Goal: Task Accomplishment & Management: Manage account settings

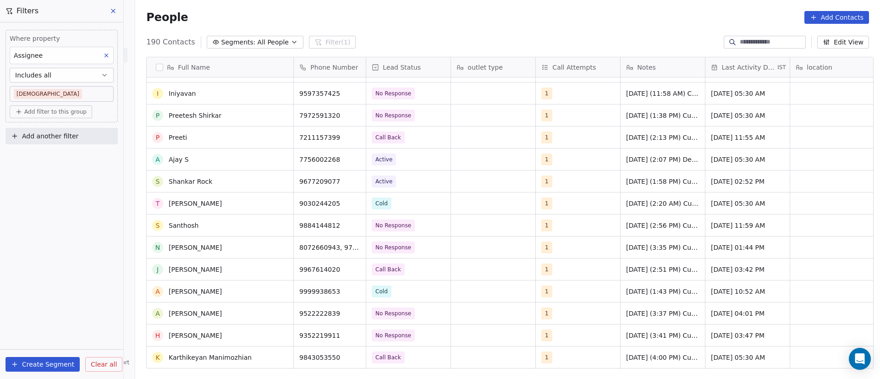
scroll to position [2635, 0]
click at [280, 160] on icon "grid" at bounding box center [282, 159] width 4 height 4
click at [354, 159] on button "grid" at bounding box center [354, 158] width 11 height 11
click at [580, 160] on div "1" at bounding box center [570, 159] width 56 height 11
click at [579, 160] on div "1" at bounding box center [570, 159] width 56 height 11
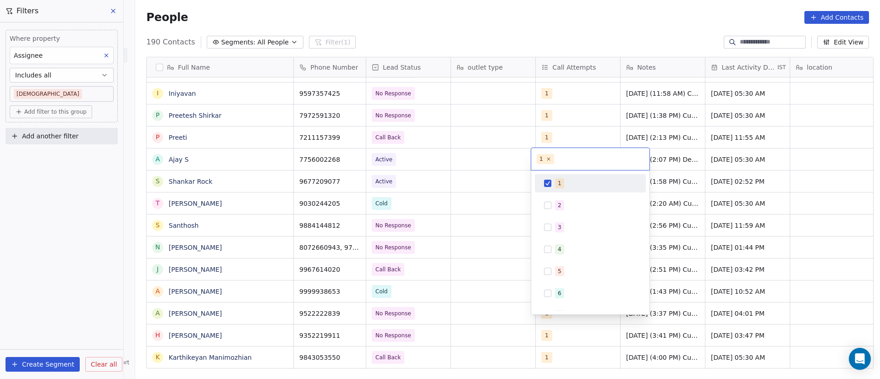
click at [549, 184] on button "Suggestions" at bounding box center [547, 183] width 7 height 7
click at [549, 206] on button "Suggestions" at bounding box center [547, 205] width 7 height 7
click at [676, 156] on html "On2Cook India Pvt. Ltd. Contacts People Marketing Workflows Campaigns Sales Pip…" at bounding box center [440, 189] width 880 height 379
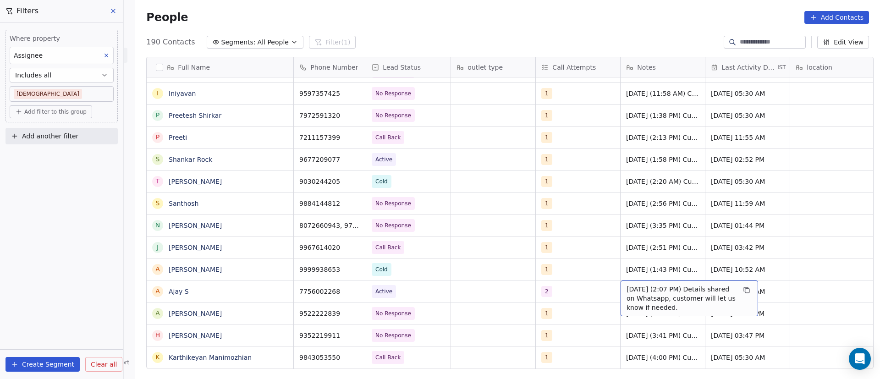
click at [626, 288] on span "[DATE] (2:07 PM) Details shared on Whatsapp, customer will let us know if neede…" at bounding box center [680, 298] width 109 height 27
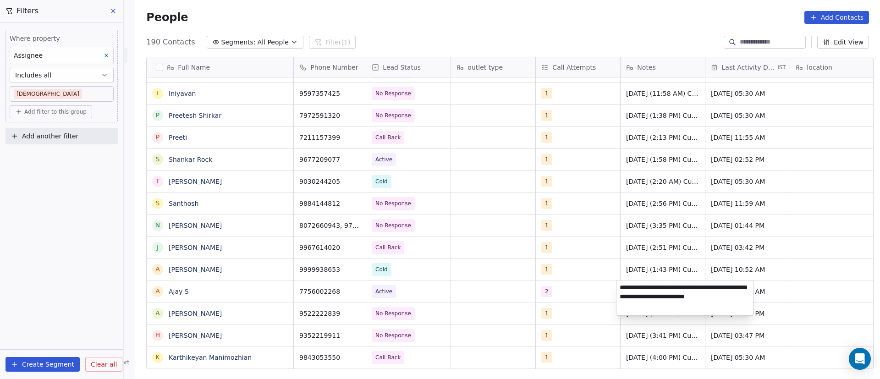
click at [621, 287] on textarea "**********" at bounding box center [684, 297] width 137 height 35
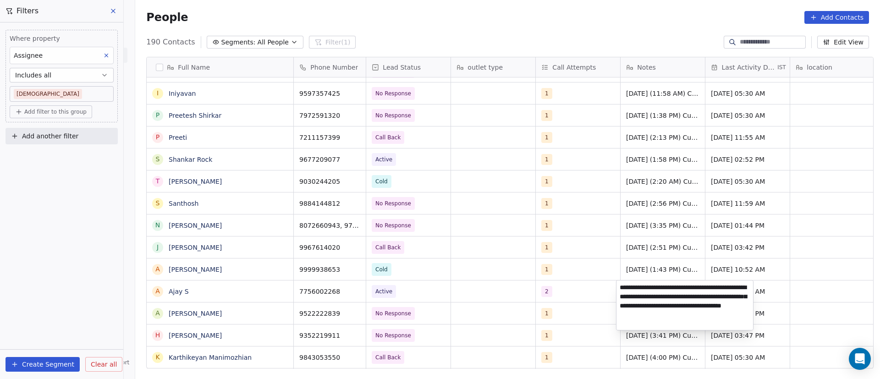
type textarea "**********"
click at [783, 293] on html "On2Cook India Pvt. Ltd. Contacts People Marketing Workflows Campaigns Sales Pip…" at bounding box center [440, 189] width 880 height 379
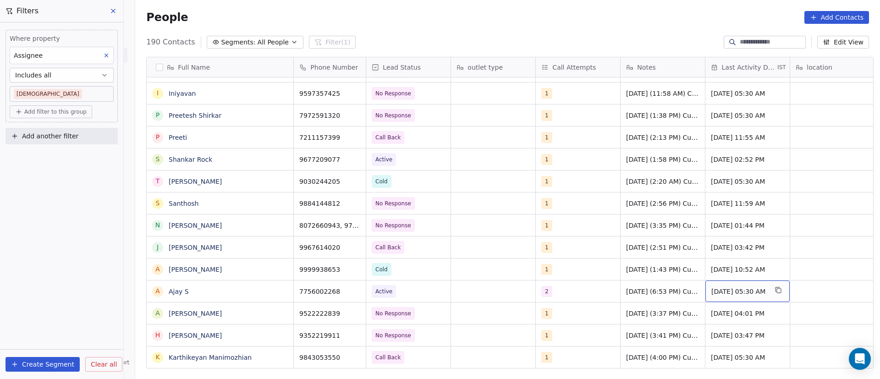
click at [732, 291] on span "[DATE] 05:30 AM" at bounding box center [739, 291] width 56 height 9
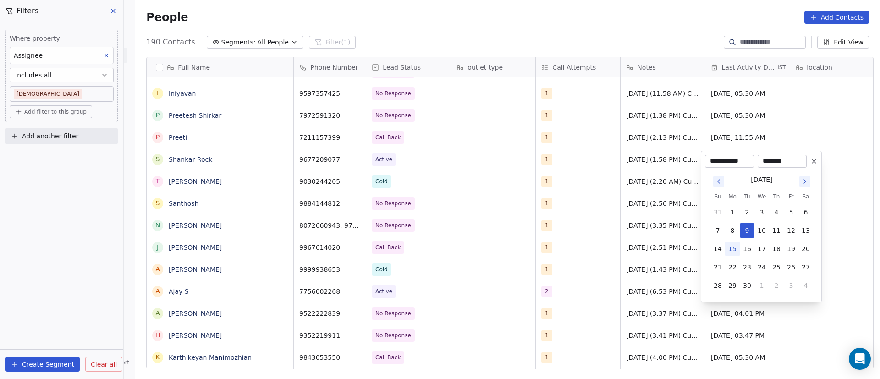
click at [730, 250] on button "15" at bounding box center [732, 249] width 15 height 15
type input "**********"
click at [620, 317] on html "On2Cook India Pvt. Ltd. Contacts People Marketing Workflows Campaigns Sales Pip…" at bounding box center [440, 189] width 880 height 379
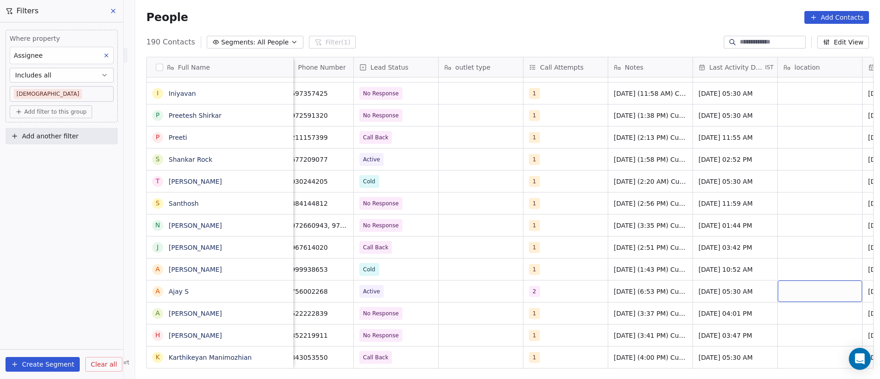
scroll to position [0, 97]
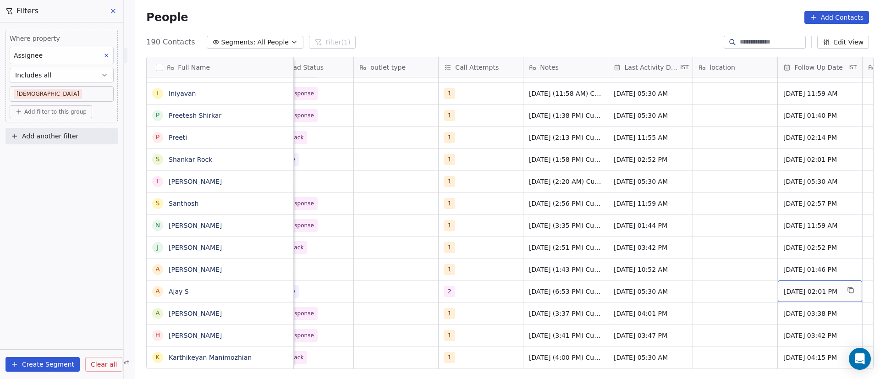
click at [801, 290] on span "[DATE] 02:01 PM" at bounding box center [812, 291] width 56 height 9
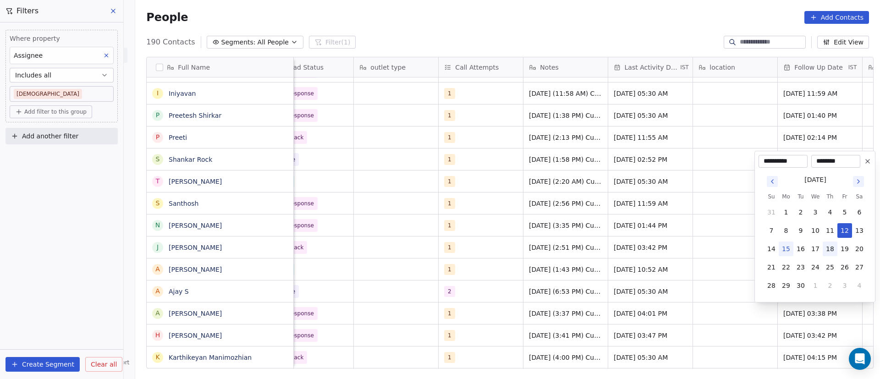
click at [828, 251] on button "18" at bounding box center [830, 249] width 15 height 15
click at [783, 268] on button "22" at bounding box center [786, 267] width 15 height 15
type input "**********"
click at [695, 297] on html "On2Cook India Pvt. Ltd. Contacts People Marketing Workflows Campaigns Sales Pip…" at bounding box center [440, 189] width 880 height 379
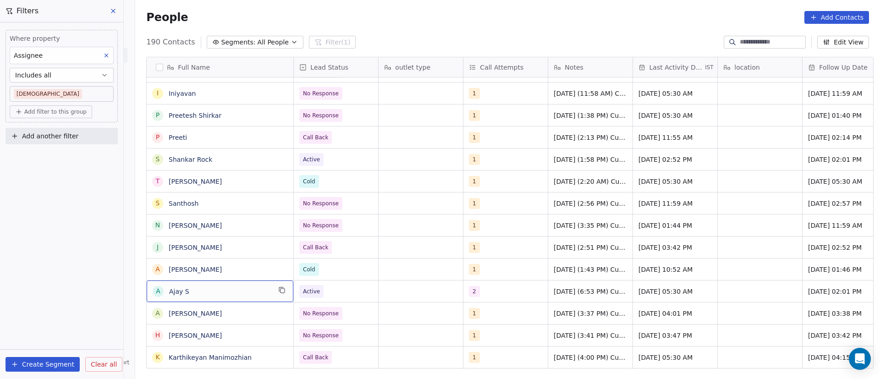
scroll to position [0, 0]
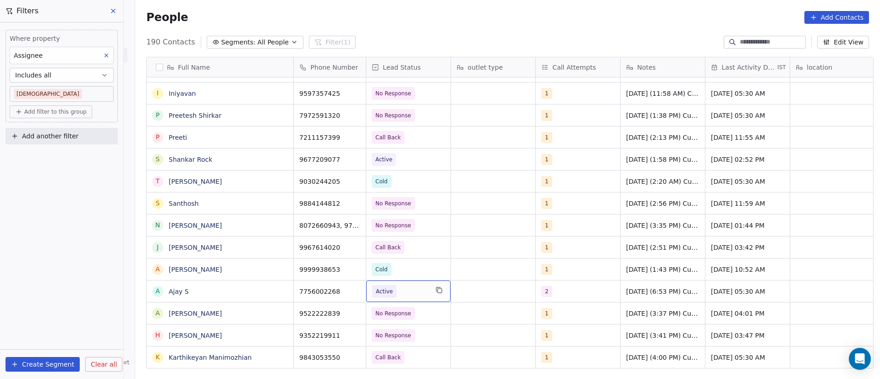
click at [406, 290] on span "Active" at bounding box center [400, 291] width 56 height 13
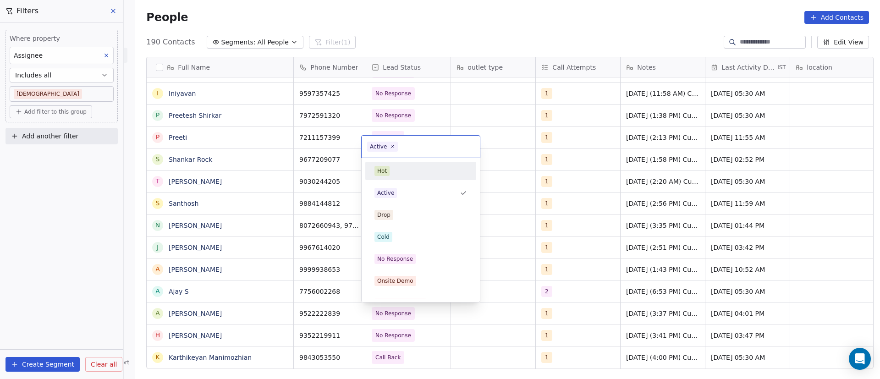
click at [395, 143] on span "Active" at bounding box center [382, 147] width 31 height 10
click at [391, 146] on icon at bounding box center [392, 146] width 3 height 3
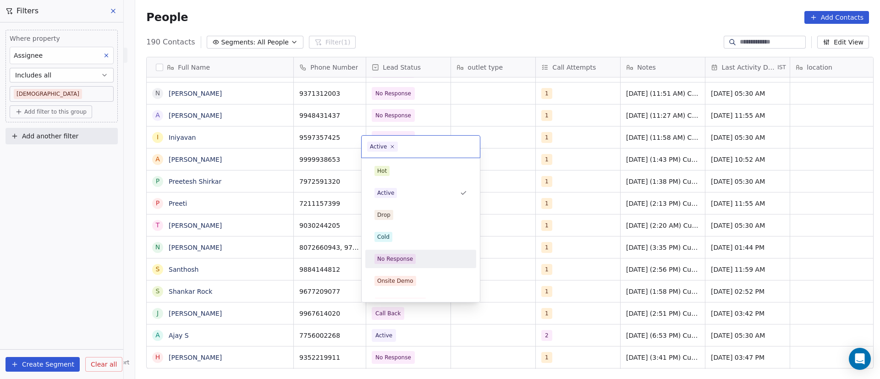
click at [404, 258] on div "No Response" at bounding box center [395, 259] width 36 height 8
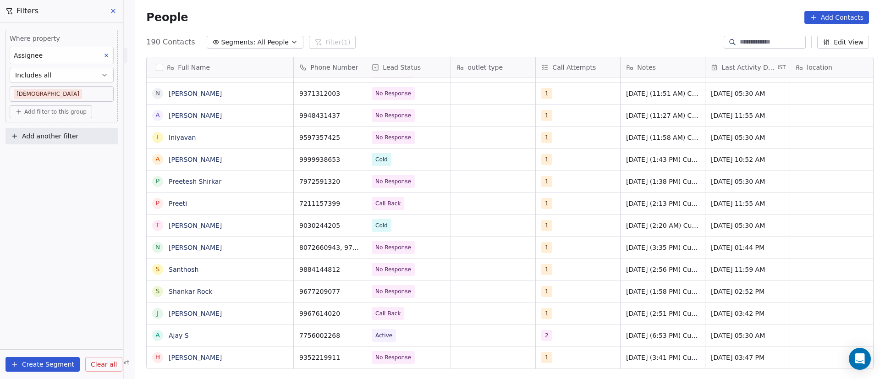
scroll to position [2643, 0]
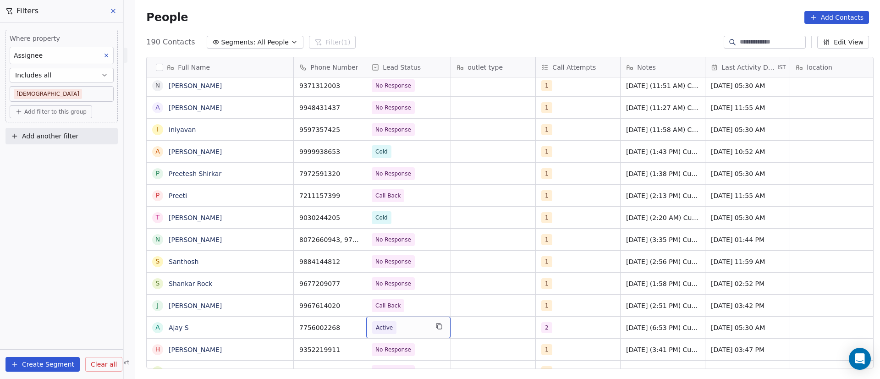
click at [397, 330] on span "Active" at bounding box center [400, 327] width 56 height 13
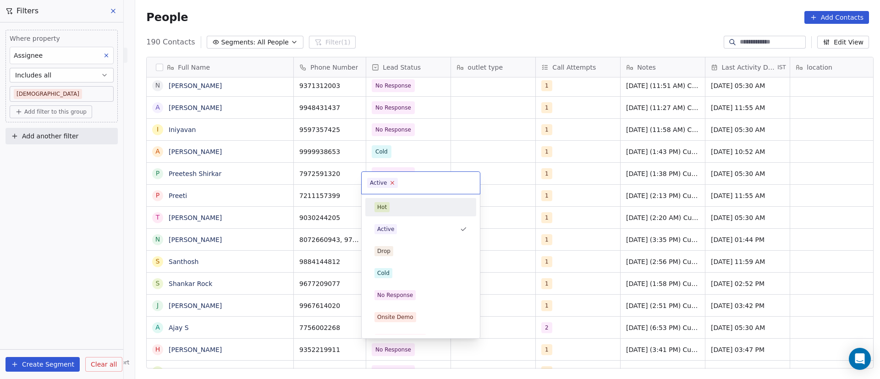
click at [391, 183] on icon at bounding box center [392, 182] width 3 height 3
click at [412, 296] on span "No Response" at bounding box center [394, 295] width 41 height 10
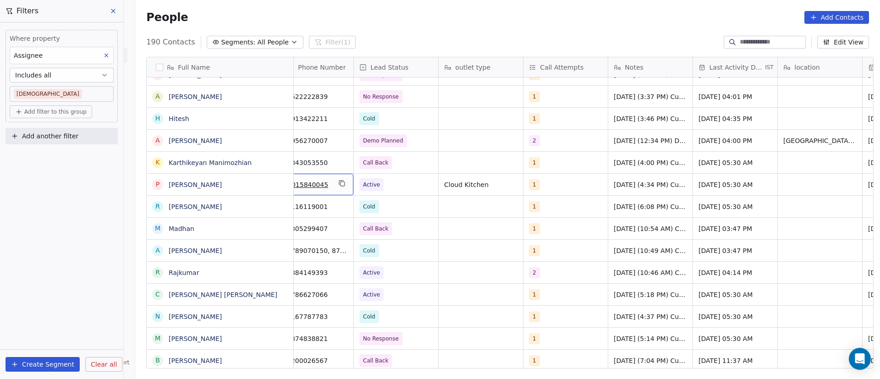
scroll to position [0, 0]
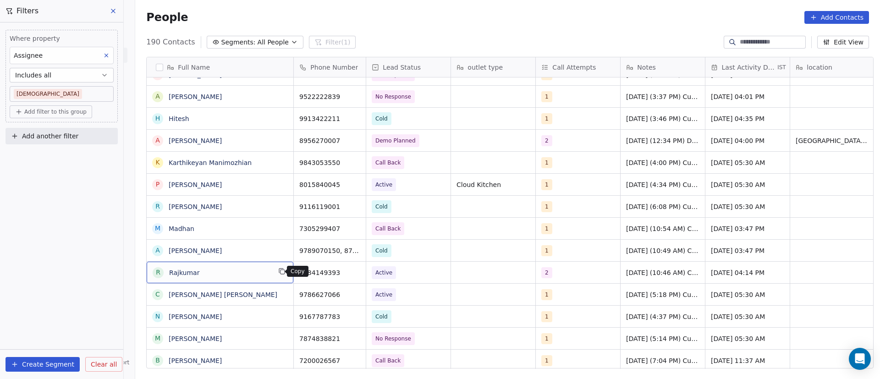
click at [278, 274] on icon "grid" at bounding box center [281, 271] width 7 height 7
click at [280, 273] on icon "grid" at bounding box center [281, 271] width 7 height 7
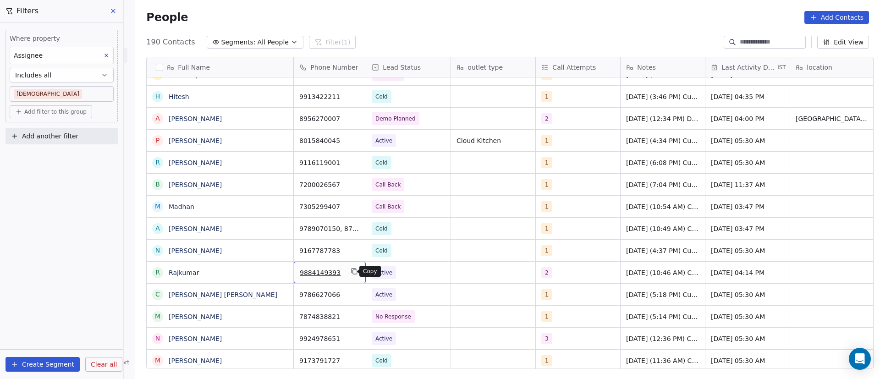
click at [351, 269] on icon "grid" at bounding box center [353, 271] width 4 height 4
click at [412, 273] on span "Active" at bounding box center [400, 272] width 56 height 13
click at [349, 271] on button "grid" at bounding box center [354, 271] width 11 height 11
click at [412, 273] on span "Active" at bounding box center [400, 272] width 56 height 13
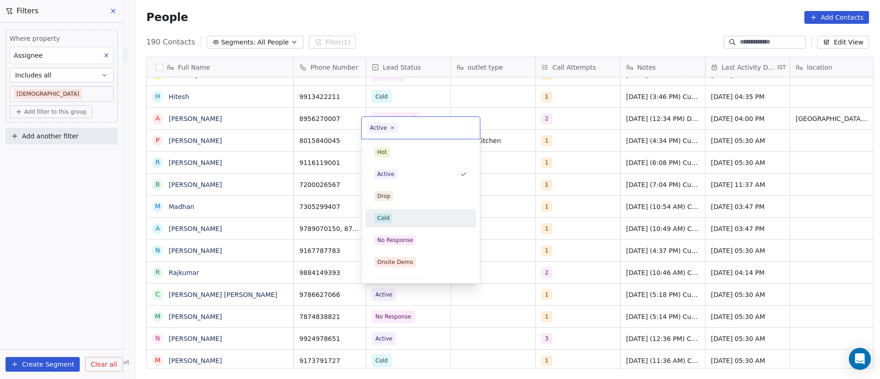
click at [494, 298] on html "On2Cook India Pvt. Ltd. Contacts People Marketing Workflows Campaigns Sales Pip…" at bounding box center [440, 189] width 880 height 379
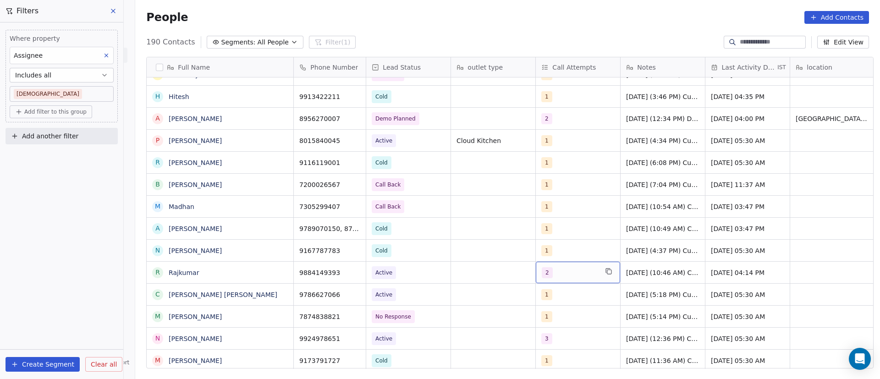
click at [558, 272] on div "2" at bounding box center [570, 272] width 56 height 11
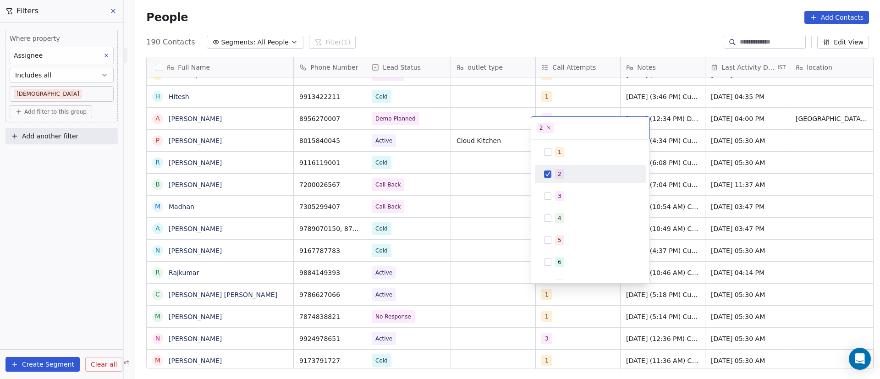
click at [556, 172] on span "2" at bounding box center [559, 174] width 9 height 10
click at [553, 200] on div "3" at bounding box center [590, 196] width 104 height 15
click at [717, 274] on html "On2Cook India Pvt. Ltd. Contacts People Marketing Workflows Campaigns Sales Pip…" at bounding box center [440, 189] width 880 height 379
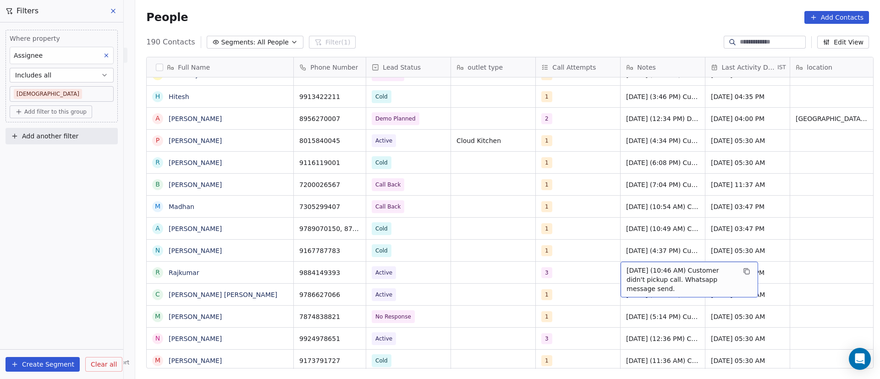
click at [626, 274] on span "[DATE] (10:46 AM) Customer didn't pickup call. Whatsapp message send." at bounding box center [680, 279] width 109 height 27
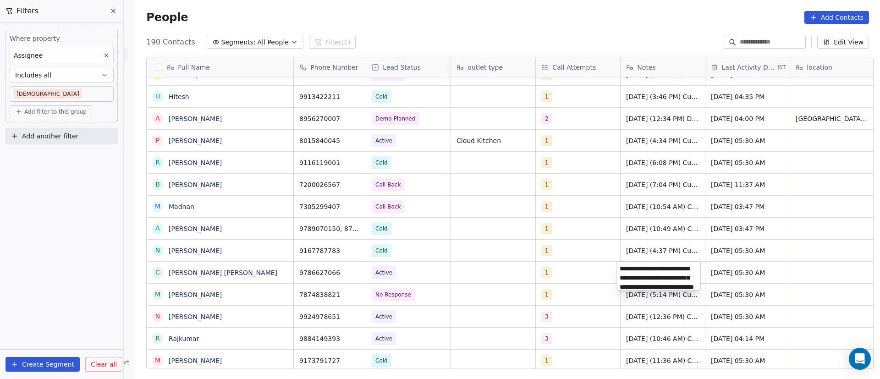
scroll to position [22, 0]
click at [240, 178] on html "On2Cook India Pvt. Ltd. Contacts People Marketing Workflows Campaigns Sales Pip…" at bounding box center [440, 189] width 880 height 379
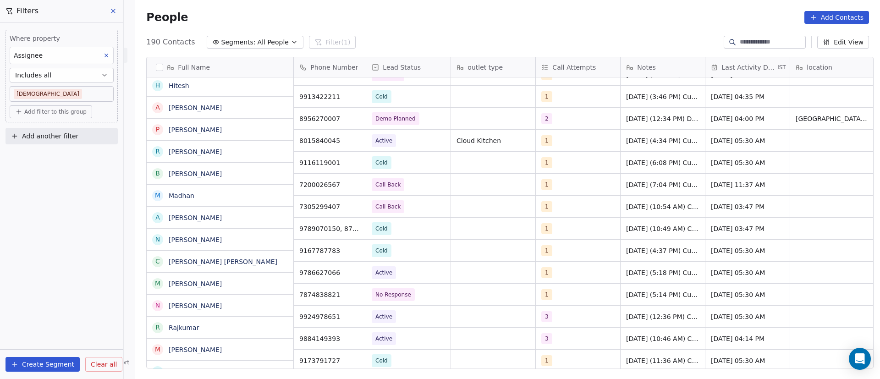
scroll to position [2929, 0]
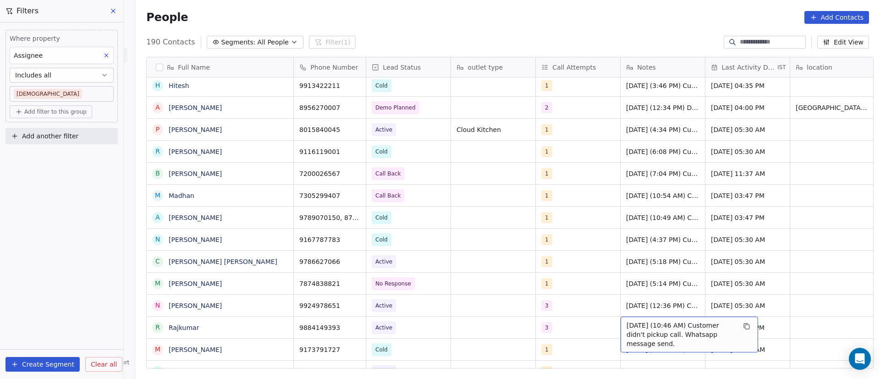
click at [626, 329] on span "[DATE] (10:46 AM) Customer didn't pickup call. Whatsapp message send." at bounding box center [680, 334] width 109 height 27
click at [620, 322] on textarea "**********" at bounding box center [684, 334] width 137 height 35
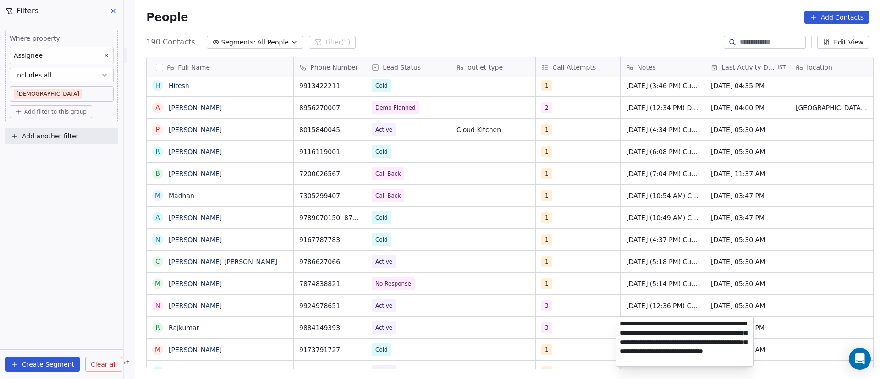
type textarea "**********"
click at [580, 310] on html "On2Cook India Pvt. Ltd. Contacts People Marketing Workflows Campaigns Sales Pip…" at bounding box center [440, 189] width 880 height 379
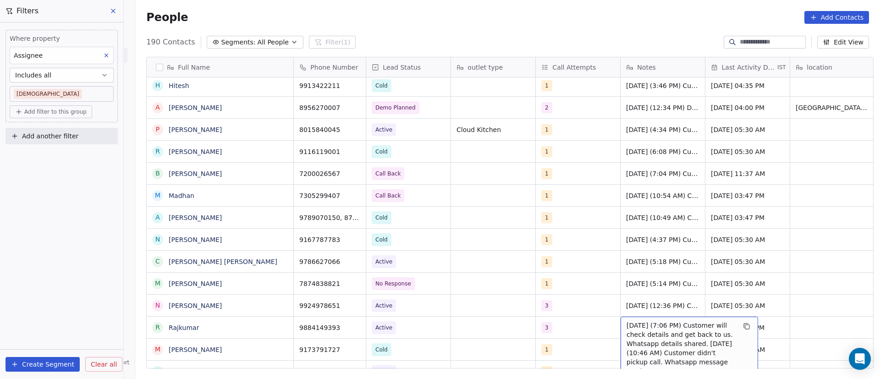
scroll to position [0, 12]
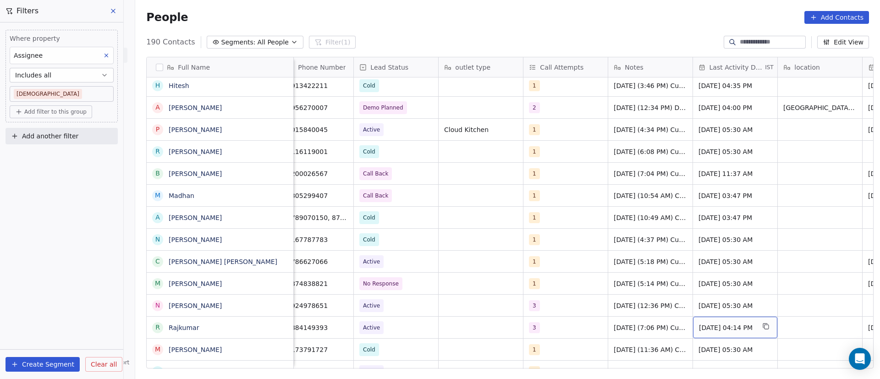
click at [699, 329] on span "[DATE] 04:14 PM" at bounding box center [727, 327] width 56 height 9
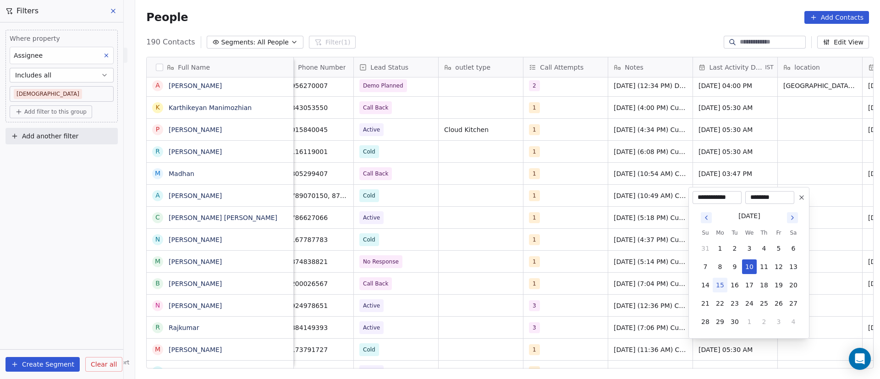
click at [426, 263] on html "On2Cook India Pvt. Ltd. Contacts People Marketing Workflows Campaigns Sales Pip…" at bounding box center [440, 189] width 880 height 379
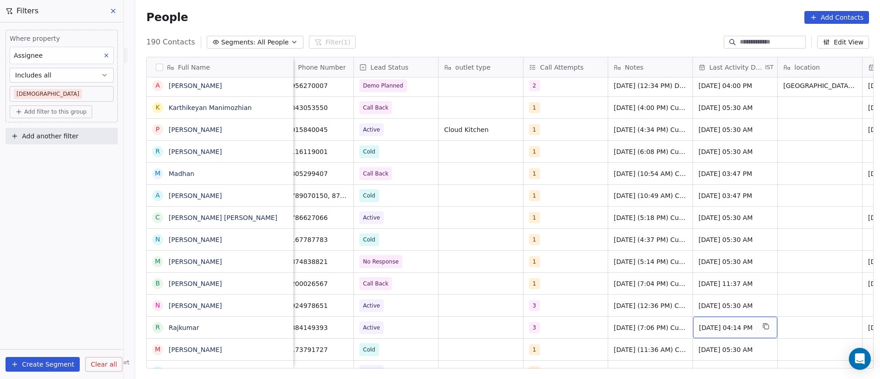
click at [708, 324] on span "[DATE] 04:14 PM" at bounding box center [727, 327] width 56 height 9
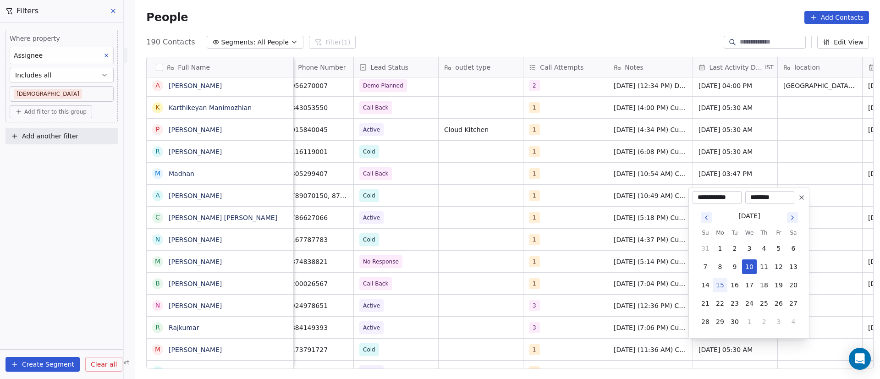
click at [718, 291] on button "15" at bounding box center [720, 285] width 15 height 15
type input "**********"
click at [591, 302] on html "On2Cook India Pvt. Ltd. Contacts People Marketing Workflows Campaigns Sales Pip…" at bounding box center [440, 189] width 880 height 379
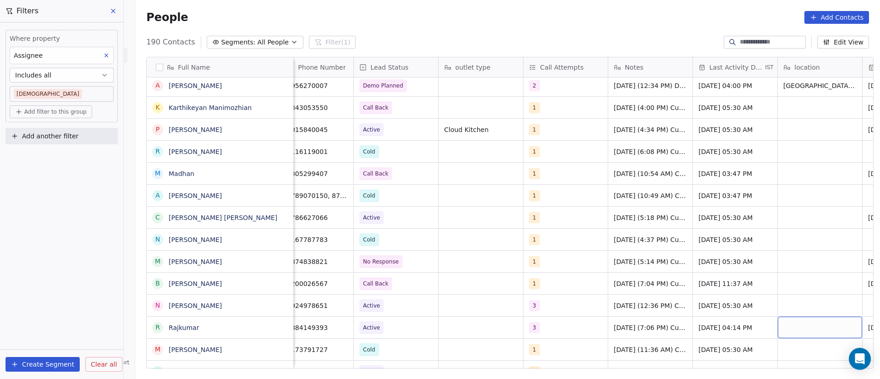
scroll to position [0, 97]
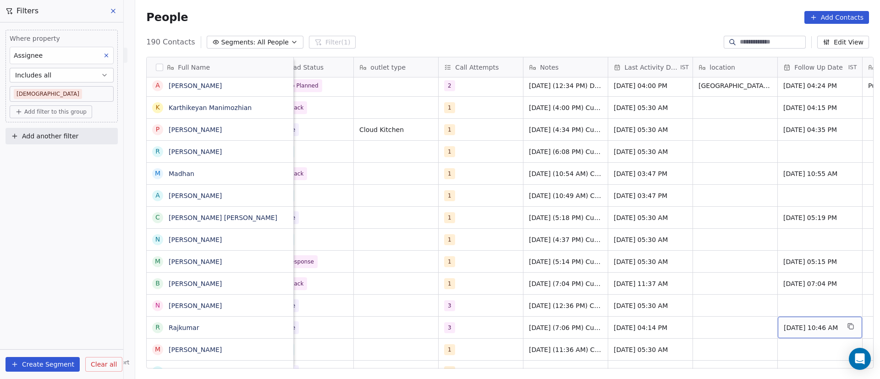
click at [794, 333] on div "[DATE] 10:46 AM" at bounding box center [820, 328] width 84 height 22
click at [67, 111] on span "Add filter to this group" at bounding box center [55, 111] width 62 height 7
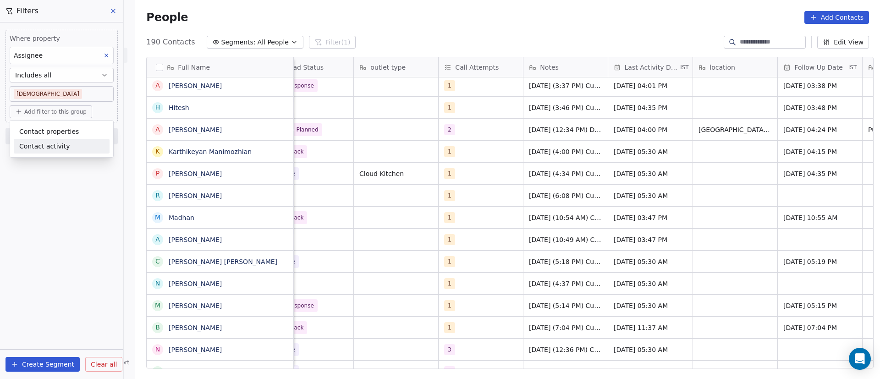
click at [77, 144] on div "Contact activity" at bounding box center [61, 147] width 85 height 10
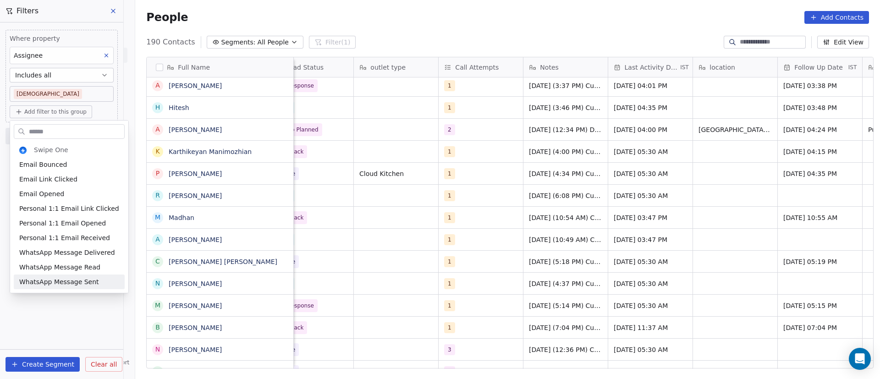
click at [51, 325] on html "On2Cook India Pvt. Ltd. Contacts People Marketing Workflows Campaigns Sales Pip…" at bounding box center [440, 189] width 880 height 379
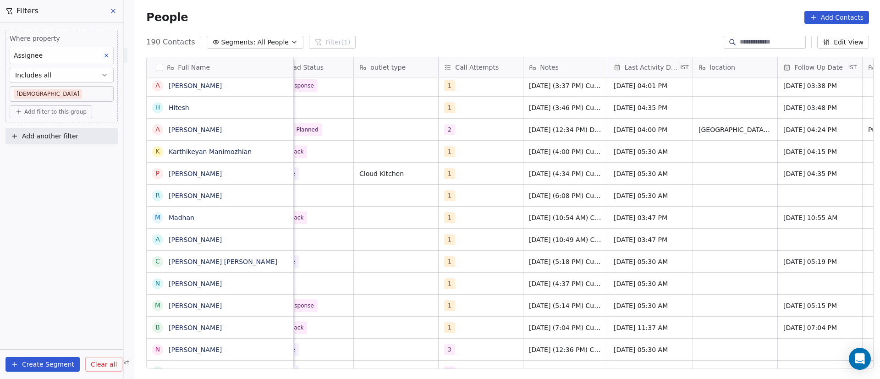
click at [111, 10] on icon at bounding box center [113, 10] width 7 height 7
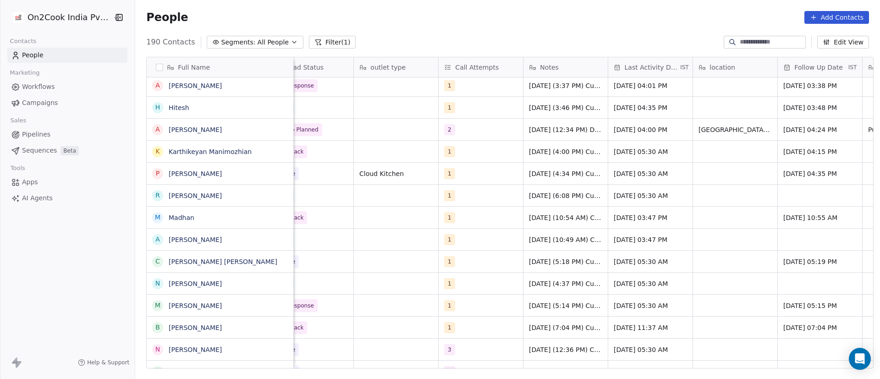
click at [322, 40] on button "Filter (1)" at bounding box center [332, 42] width 47 height 13
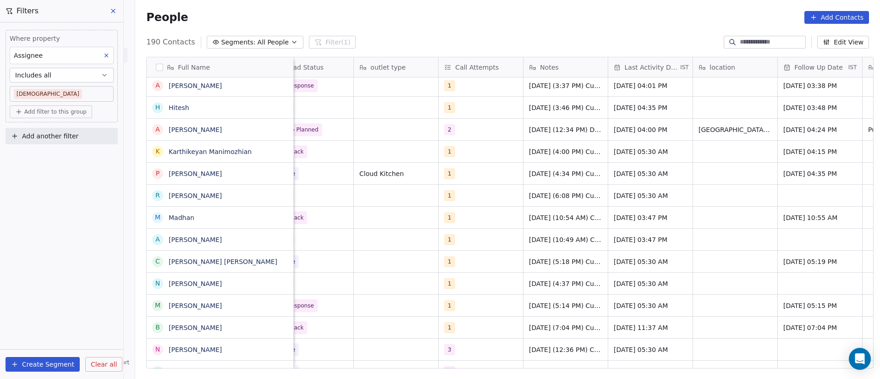
click at [115, 11] on icon at bounding box center [113, 10] width 7 height 7
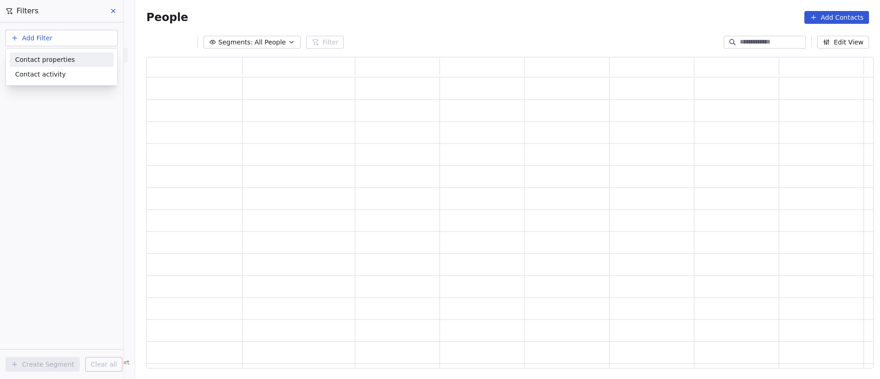
click at [54, 57] on span "Contact properties" at bounding box center [45, 60] width 60 height 10
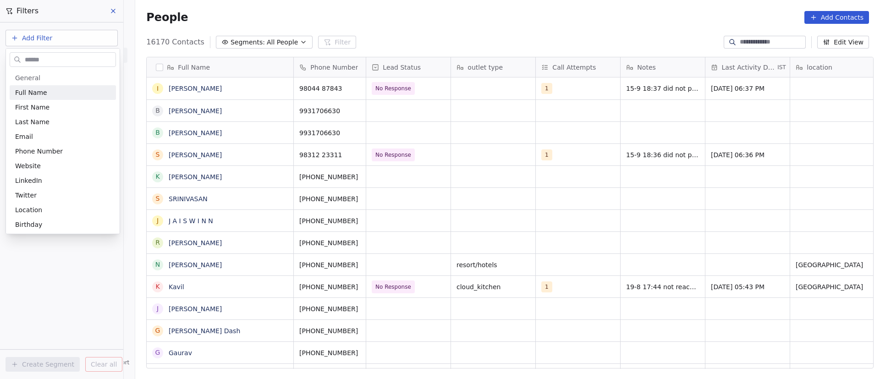
scroll to position [323, 738]
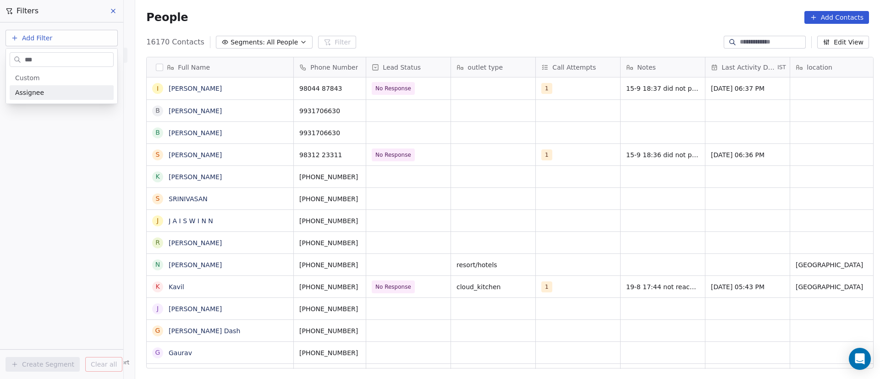
type input "***"
click at [50, 90] on div "Assignee" at bounding box center [61, 92] width 93 height 9
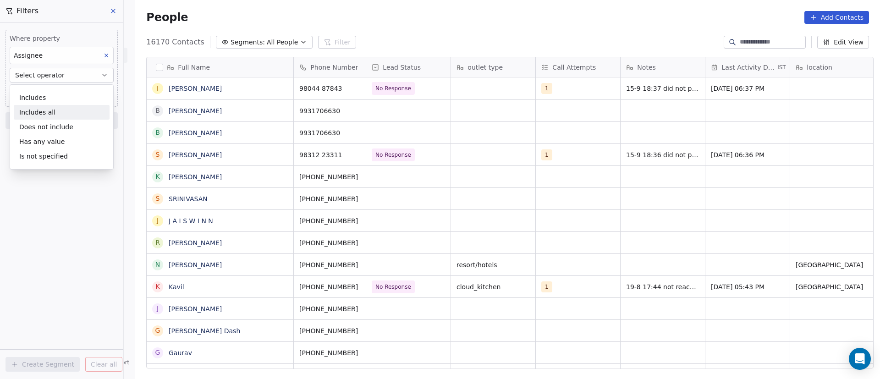
click at [59, 110] on div "Includes all" at bounding box center [62, 112] width 96 height 15
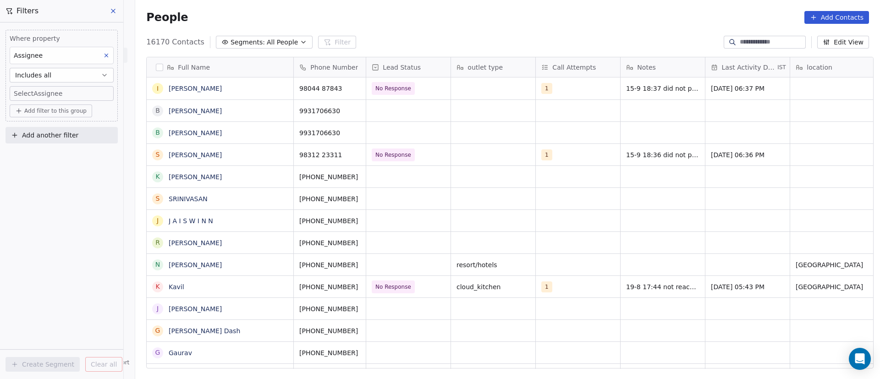
click at [65, 94] on body "On2Cook India Pvt. Ltd. Contacts People Marketing Workflows Campaigns Sales Pip…" at bounding box center [440, 189] width 880 height 379
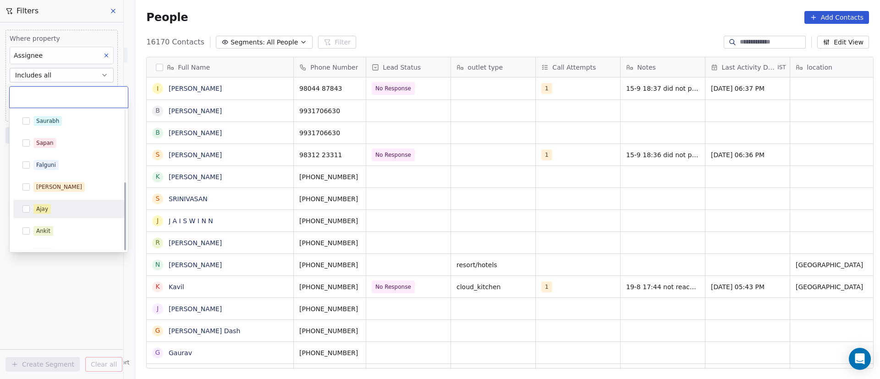
scroll to position [146, 0]
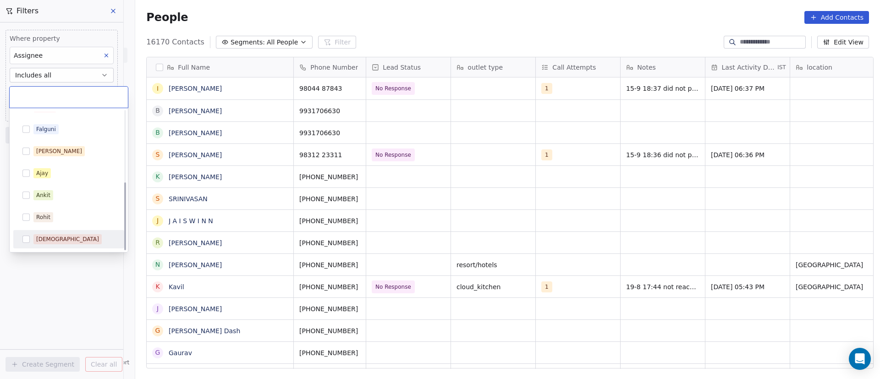
click at [60, 236] on div "[DEMOGRAPHIC_DATA]" at bounding box center [74, 239] width 82 height 10
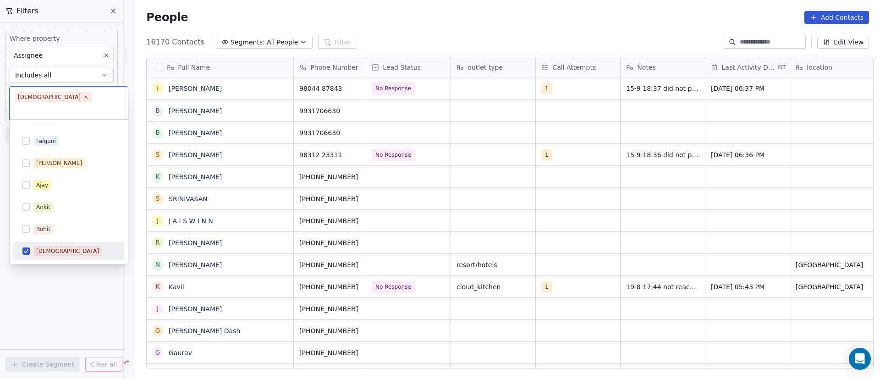
click at [63, 326] on html "On2Cook India Pvt. Ltd. Contacts People Marketing Workflows Campaigns Sales Pip…" at bounding box center [440, 189] width 880 height 379
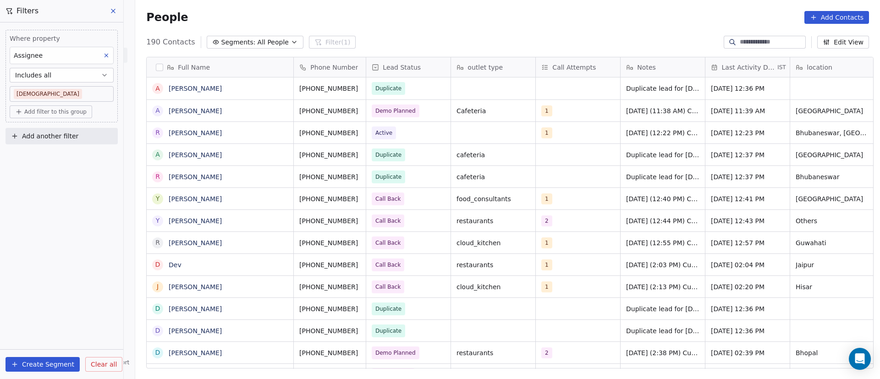
scroll to position [323, 738]
click at [60, 135] on span "Add another filter" at bounding box center [50, 137] width 56 height 10
click at [67, 116] on html "On2Cook India Pvt. Ltd. Contacts People Marketing Workflows Campaigns Sales Pip…" at bounding box center [440, 189] width 880 height 379
click at [68, 111] on span "Add filter to this group" at bounding box center [55, 111] width 62 height 7
click at [68, 130] on span "Contact properties" at bounding box center [49, 132] width 60 height 10
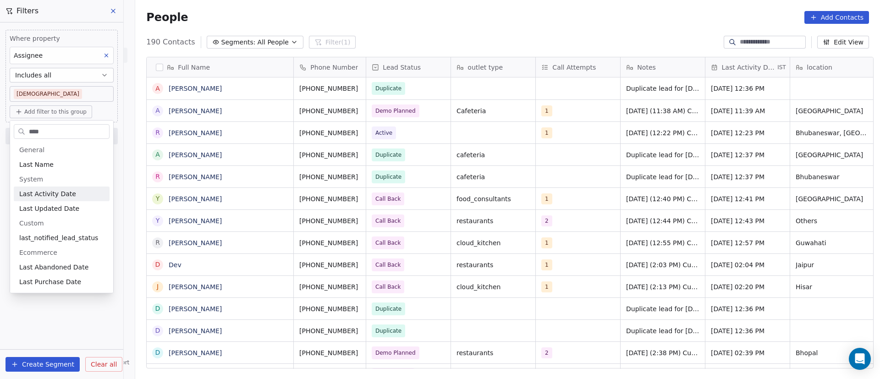
type input "****"
click at [76, 196] on div "Last Activity Date" at bounding box center [61, 193] width 85 height 9
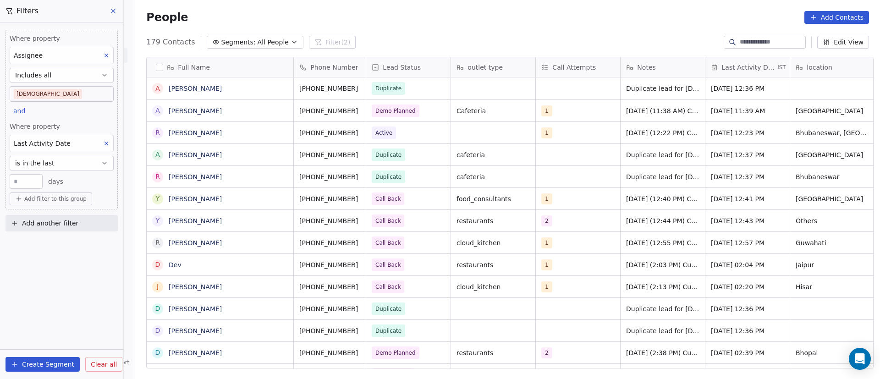
click at [77, 161] on button "is in the last" at bounding box center [62, 163] width 104 height 15
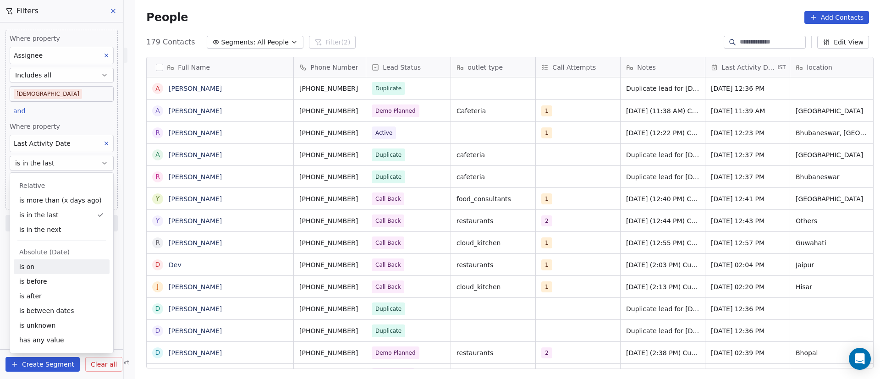
click at [58, 273] on div "is on" at bounding box center [62, 266] width 96 height 15
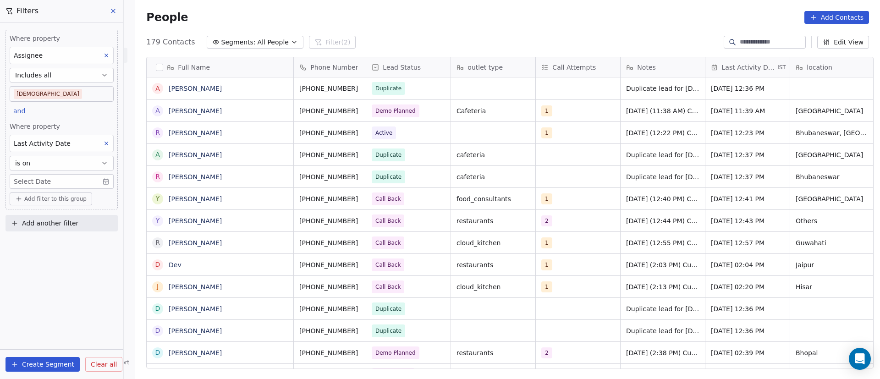
click at [66, 181] on body "On2Cook India Pvt. Ltd. Contacts People Marketing Workflows Campaigns Sales Pip…" at bounding box center [440, 189] width 880 height 379
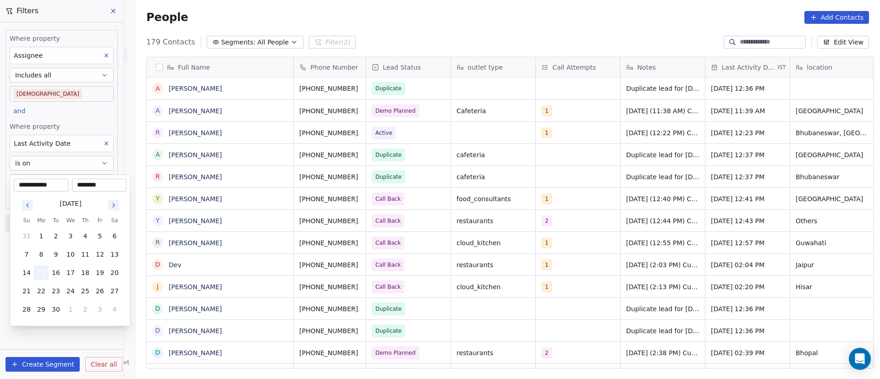
click at [40, 273] on button "15" at bounding box center [41, 272] width 15 height 15
click at [73, 335] on html "On2Cook India Pvt. Ltd. Contacts People Marketing Workflows Campaigns Sales Pip…" at bounding box center [440, 189] width 880 height 379
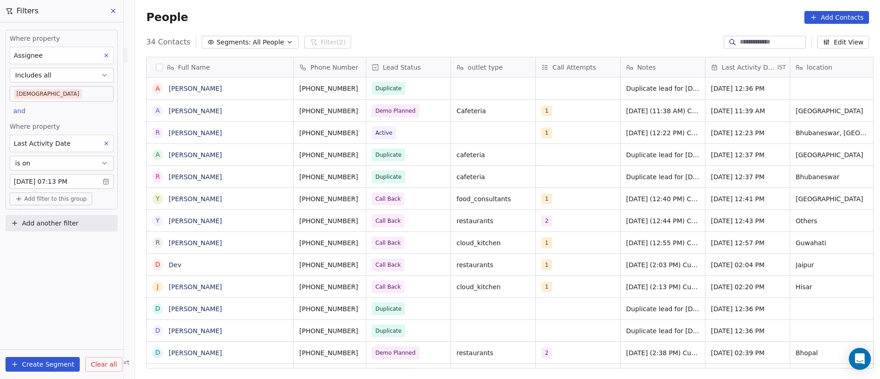
click at [68, 204] on button "Add filter to this group" at bounding box center [51, 198] width 82 height 13
click at [73, 223] on div "Contact properties" at bounding box center [62, 218] width 96 height 15
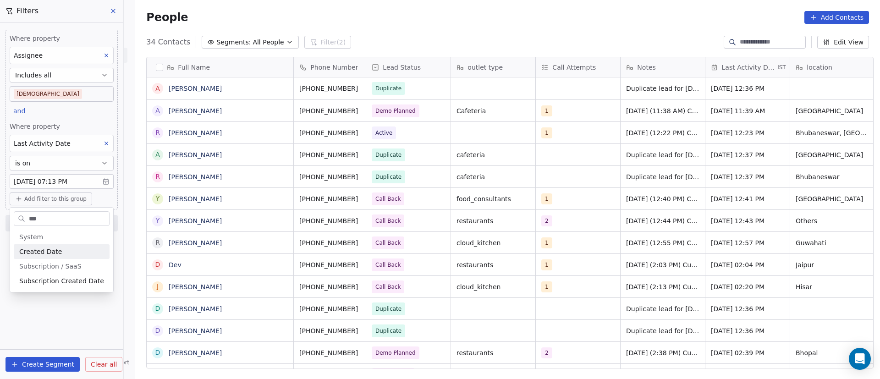
type input "***"
click at [85, 253] on div "Created Date" at bounding box center [61, 251] width 85 height 9
click at [82, 249] on button "is in the last" at bounding box center [62, 250] width 104 height 15
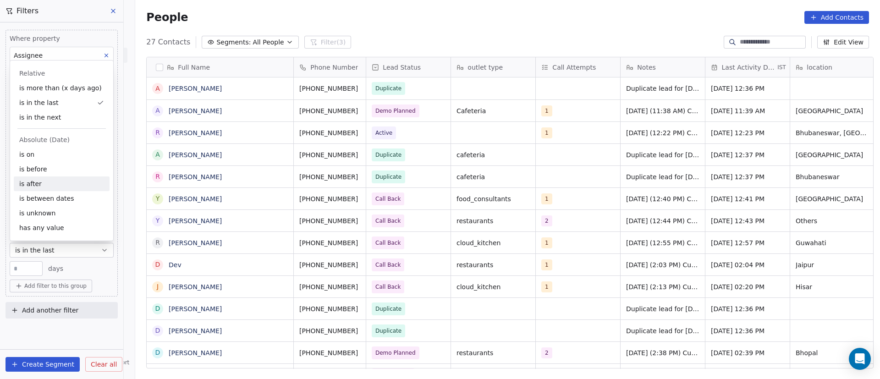
click at [77, 186] on div "is after" at bounding box center [62, 183] width 96 height 15
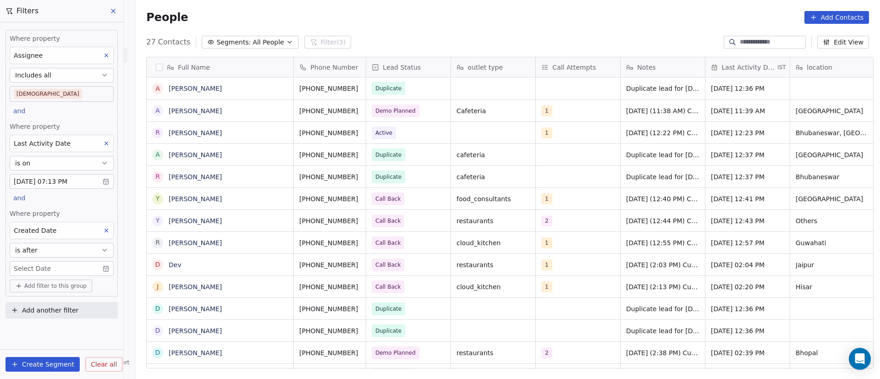
click at [101, 266] on body "On2Cook India Pvt. Ltd. Contacts People Marketing Workflows Campaigns Sales Pip…" at bounding box center [440, 189] width 880 height 379
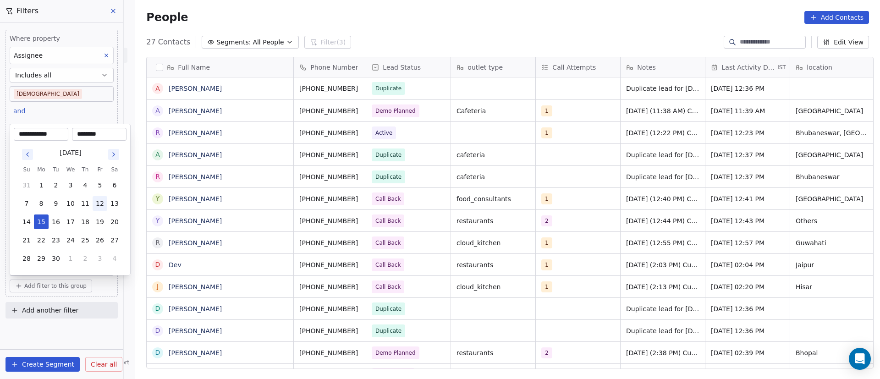
click at [100, 208] on button "12" at bounding box center [100, 203] width 15 height 15
type input "**********"
click at [433, 11] on html "On2Cook India Pvt. Ltd. Contacts People Marketing Workflows Campaigns Sales Pip…" at bounding box center [440, 189] width 880 height 379
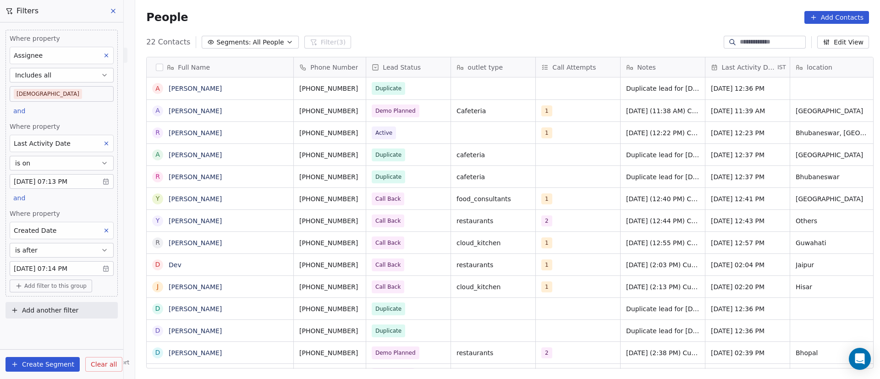
click at [68, 284] on span "Add filter to this group" at bounding box center [55, 285] width 62 height 7
click at [69, 301] on div "Contact properties" at bounding box center [62, 305] width 96 height 15
type input "****"
click at [57, 269] on div "Lead Status" at bounding box center [61, 266] width 85 height 9
click at [435, 15] on div "People Add Contacts" at bounding box center [507, 17] width 723 height 13
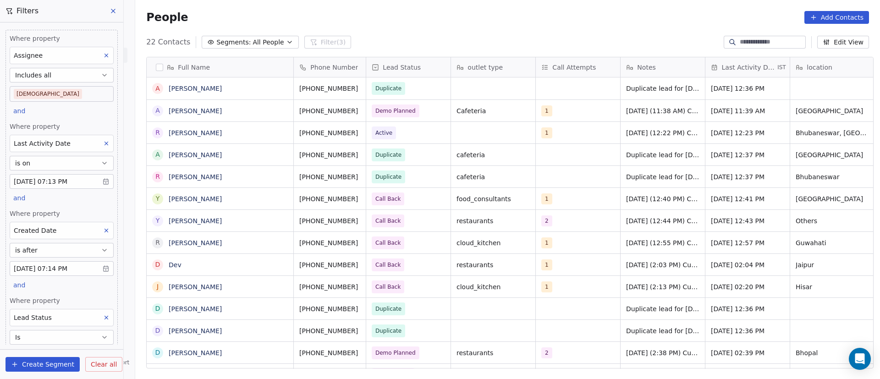
scroll to position [65, 0]
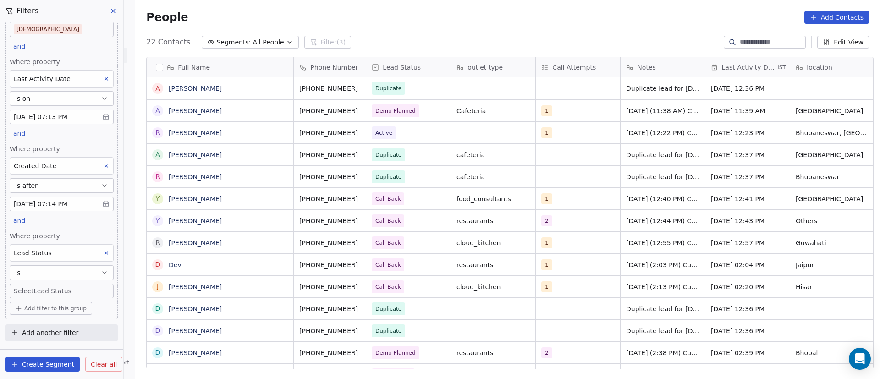
click at [65, 293] on body "On2Cook India Pvt. Ltd. Contacts People Marketing Workflows Campaigns Sales Pip…" at bounding box center [440, 189] width 880 height 379
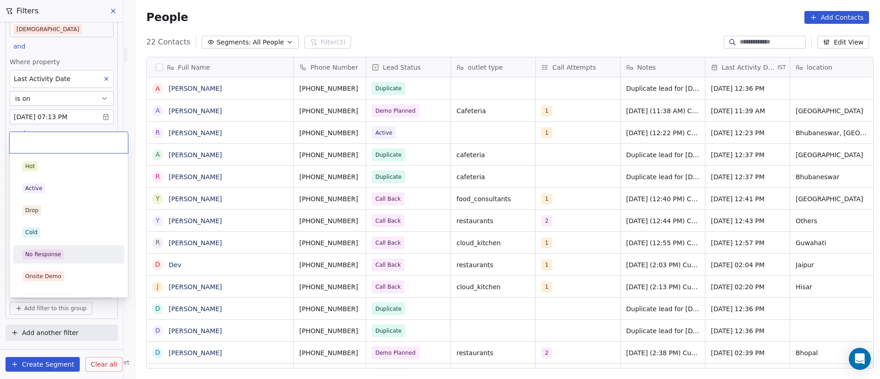
click at [70, 251] on div "No Response" at bounding box center [68, 254] width 93 height 10
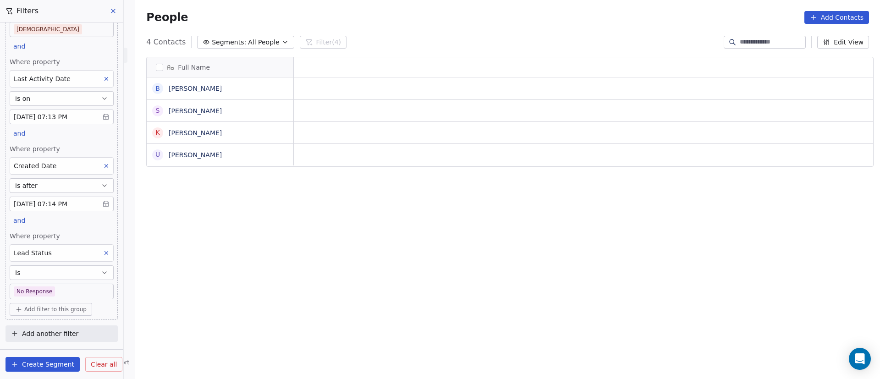
scroll to position [323, 738]
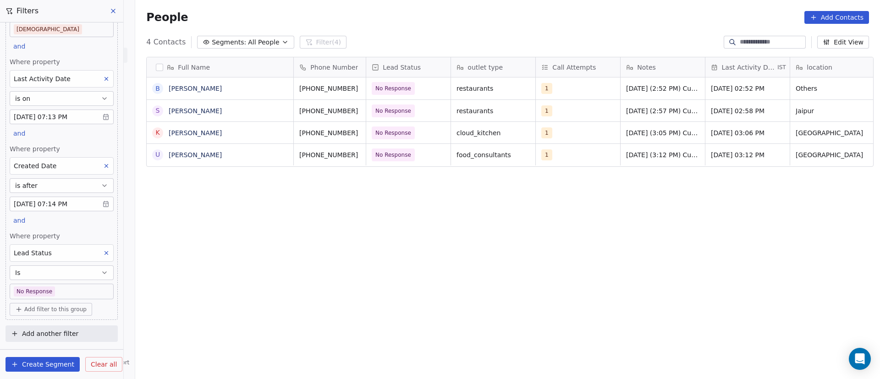
click at [81, 292] on body "On2Cook India Pvt. Ltd. Contacts People Marketing Workflows Campaigns Sales Pip…" at bounding box center [440, 189] width 880 height 379
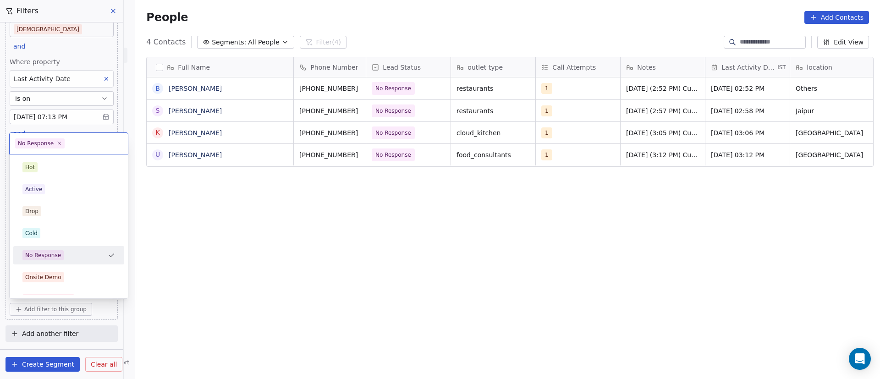
click at [74, 257] on div "No Response" at bounding box center [63, 255] width 82 height 10
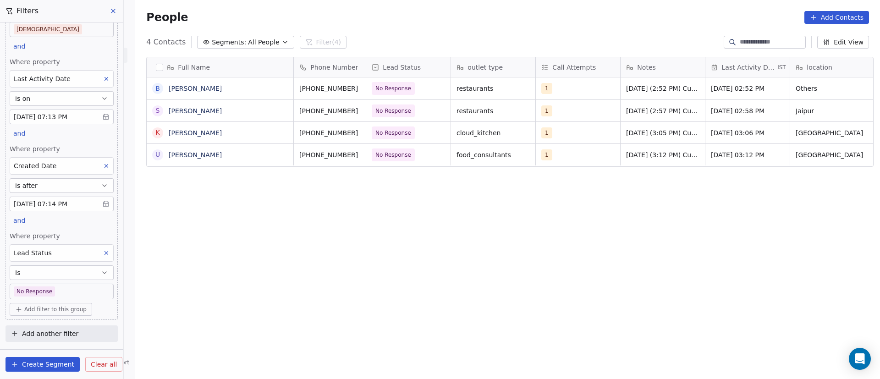
click at [77, 294] on body "On2Cook India Pvt. Ltd. Contacts People Marketing Workflows Campaigns Sales Pip…" at bounding box center [440, 189] width 880 height 379
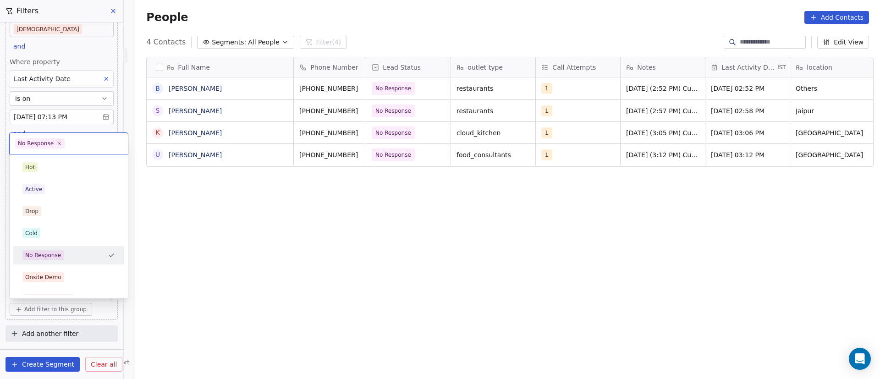
click at [94, 259] on div "No Response" at bounding box center [63, 255] width 82 height 10
click at [81, 293] on body "On2Cook India Pvt. Ltd. Contacts People Marketing Workflows Campaigns Sales Pip…" at bounding box center [440, 189] width 880 height 379
click at [57, 146] on icon at bounding box center [59, 143] width 6 height 6
click at [74, 276] on div "Onsite Demo" at bounding box center [68, 277] width 93 height 10
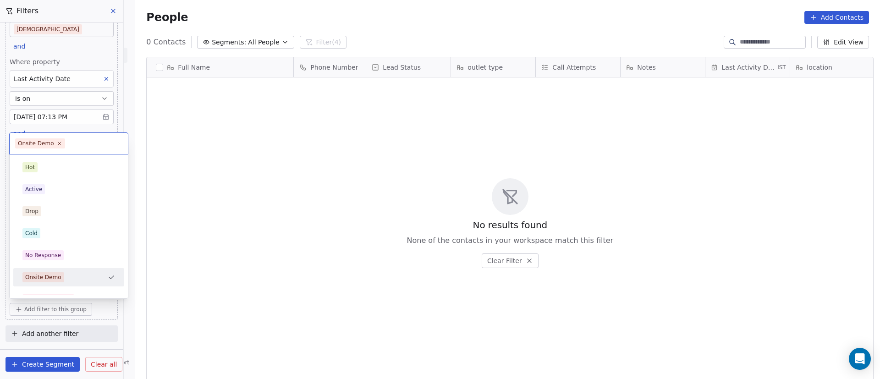
click at [89, 291] on body "On2Cook India Pvt. Ltd. Contacts People Marketing Workflows Campaigns Sales Pip…" at bounding box center [440, 189] width 880 height 379
click at [58, 143] on icon at bounding box center [59, 143] width 3 height 3
click at [60, 188] on div "Active" at bounding box center [68, 189] width 93 height 10
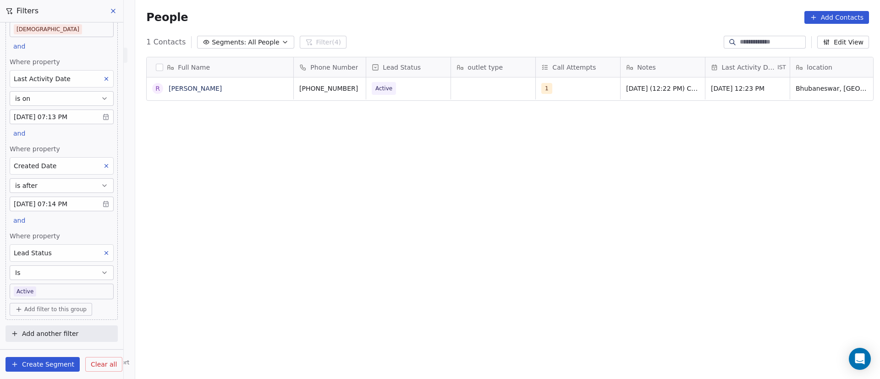
click at [94, 288] on body "On2Cook India Pvt. Ltd. Contacts People Marketing Workflows Campaigns Sales Pip…" at bounding box center [440, 189] width 880 height 379
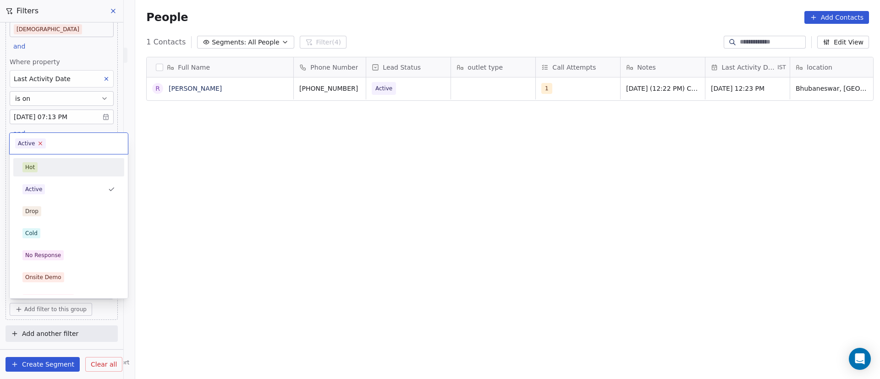
click at [38, 143] on icon at bounding box center [41, 143] width 6 height 6
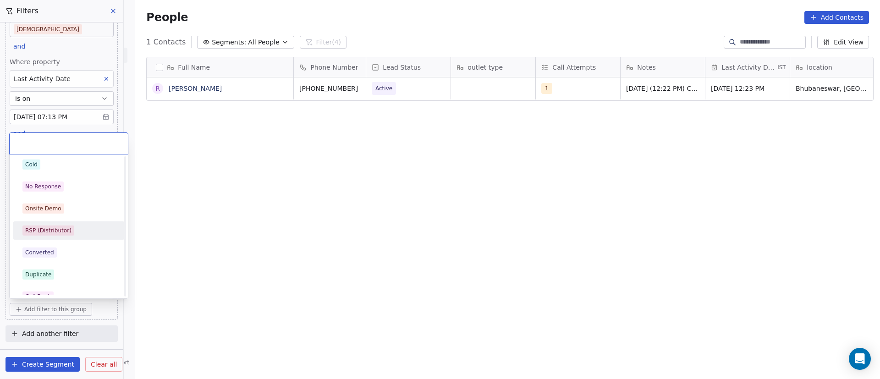
scroll to position [137, 0]
click at [88, 224] on div "Call Back" at bounding box center [68, 228] width 93 height 10
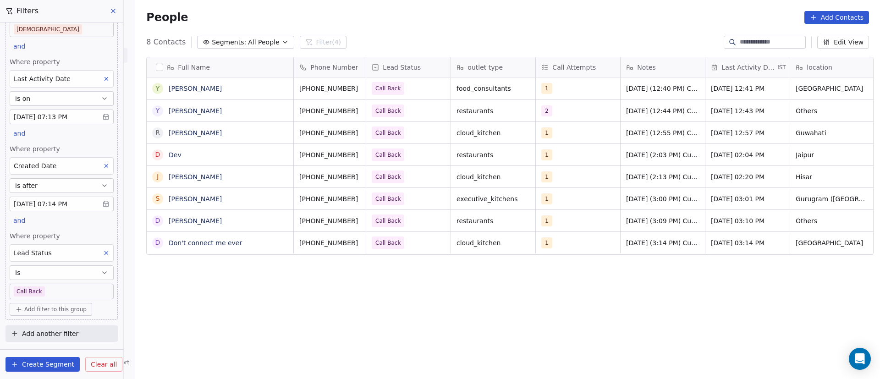
scroll to position [323, 738]
click at [68, 293] on body "On2Cook India Pvt. Ltd. Contacts People Marketing Workflows Campaigns Sales Pip…" at bounding box center [440, 189] width 880 height 379
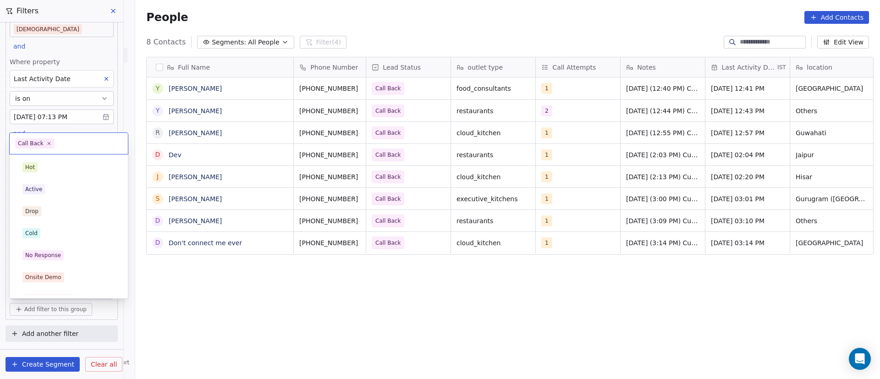
scroll to position [80, 0]
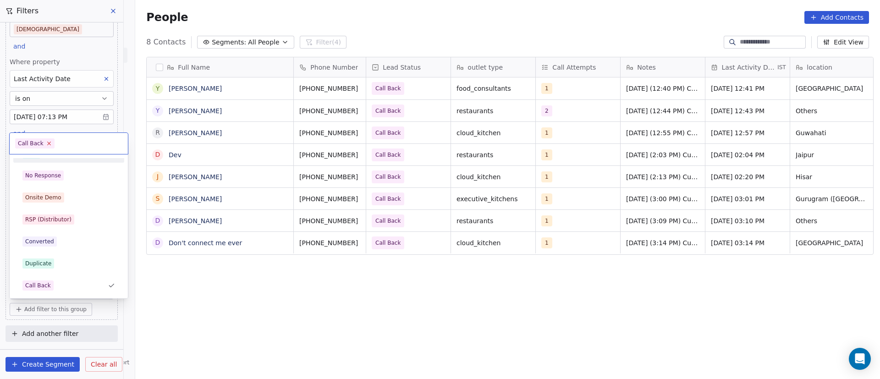
click at [47, 144] on icon at bounding box center [48, 143] width 3 height 3
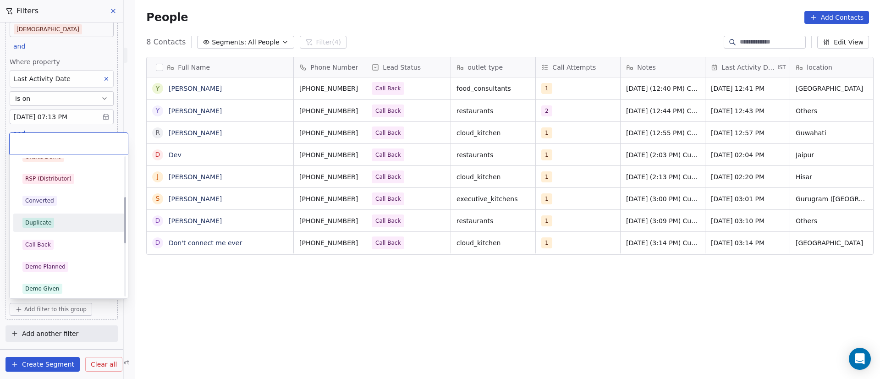
scroll to position [148, 0]
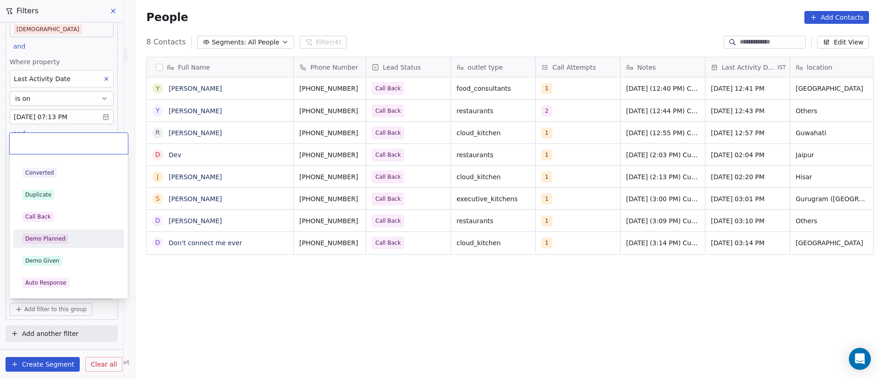
click at [84, 239] on div "Demo Planned" at bounding box center [68, 239] width 93 height 10
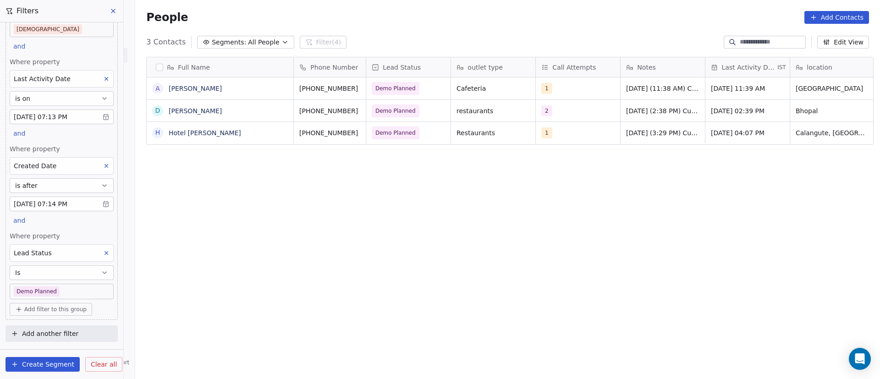
scroll to position [323, 738]
click at [80, 291] on body "On2Cook India Pvt. Ltd. Contacts People Marketing Workflows Campaigns Sales Pip…" at bounding box center [440, 189] width 880 height 379
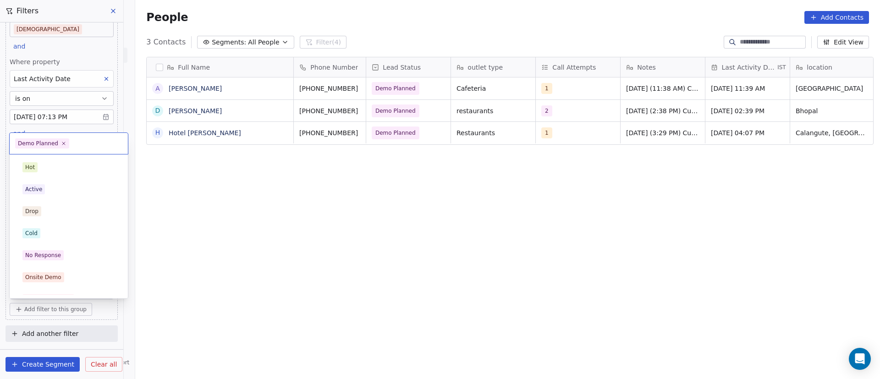
scroll to position [102, 0]
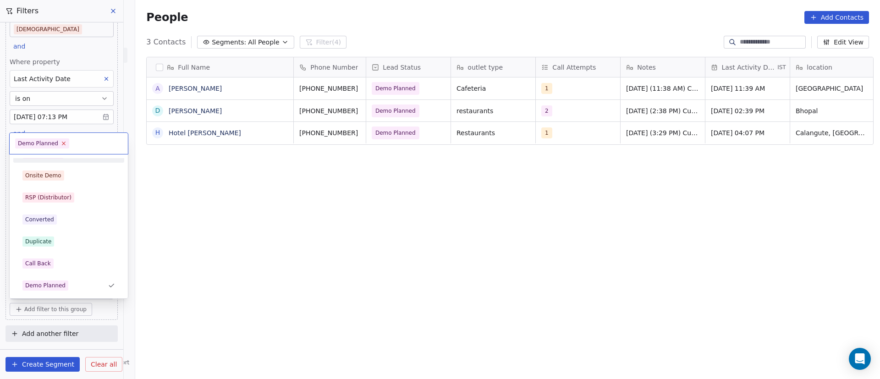
click at [62, 144] on icon at bounding box center [63, 143] width 3 height 3
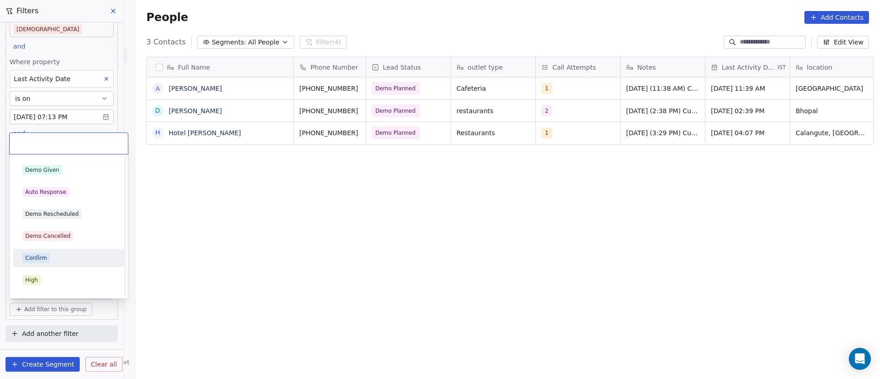
scroll to position [278, 0]
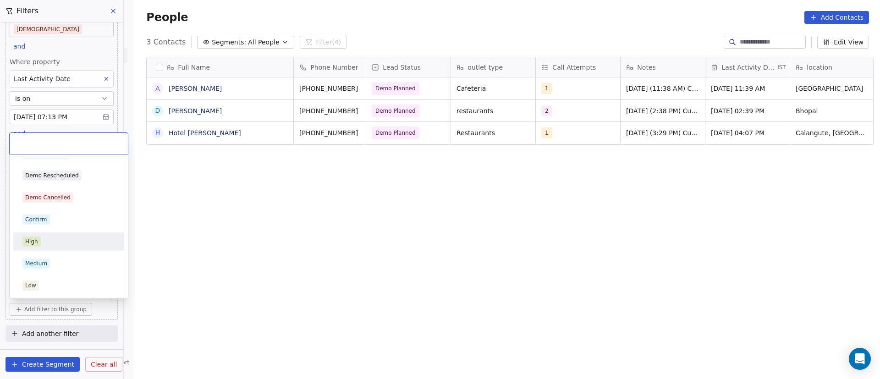
click at [210, 232] on html "On2Cook India Pvt. Ltd. Contacts People Marketing Workflows Campaigns Sales Pip…" at bounding box center [440, 189] width 880 height 379
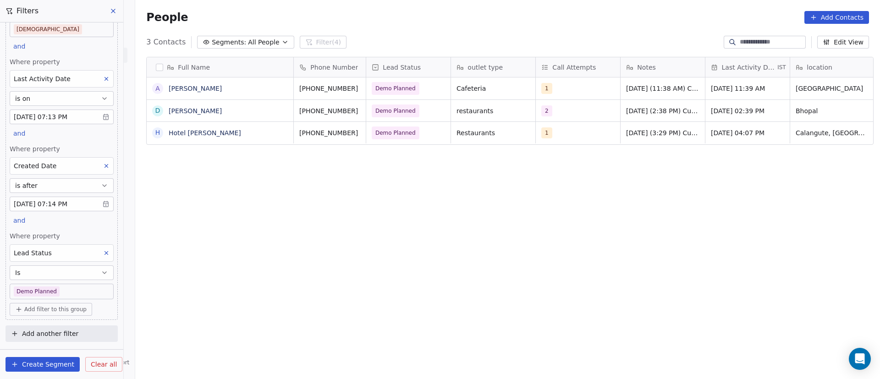
click at [66, 288] on body "On2Cook India Pvt. Ltd. Contacts People Marketing Workflows Campaigns Sales Pip…" at bounding box center [440, 189] width 880 height 379
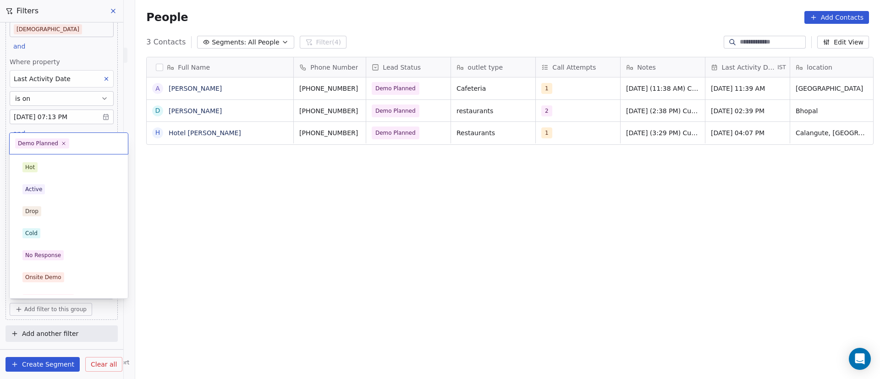
scroll to position [102, 0]
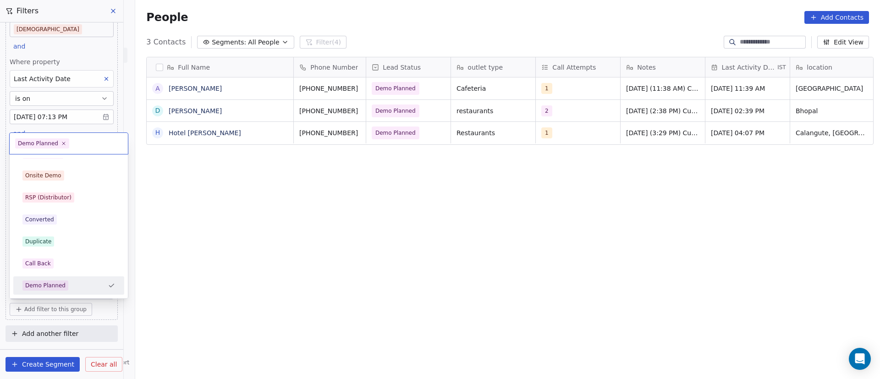
click at [96, 286] on div "Demo Planned" at bounding box center [63, 285] width 82 height 10
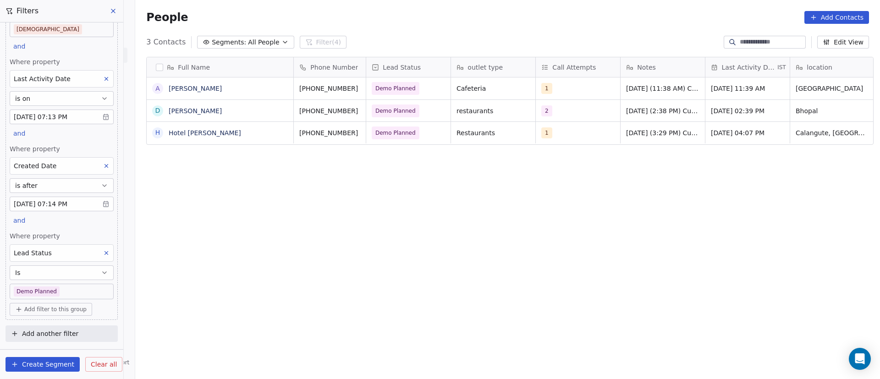
click at [77, 292] on body "On2Cook India Pvt. Ltd. Contacts People Marketing Workflows Campaigns Sales Pip…" at bounding box center [440, 189] width 880 height 379
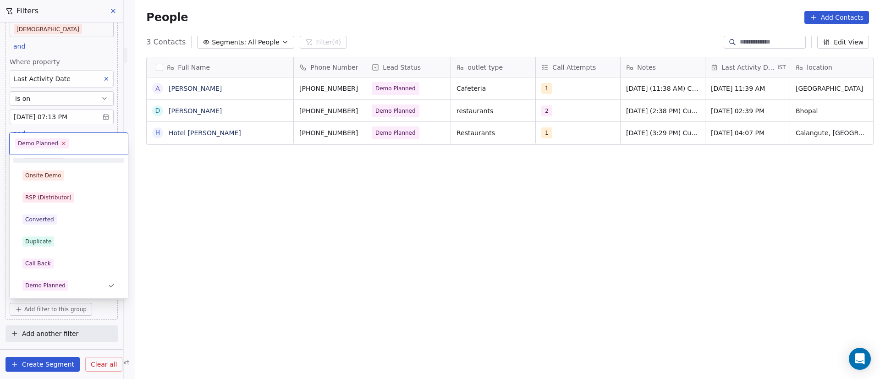
click at [60, 146] on icon at bounding box center [63, 143] width 6 height 6
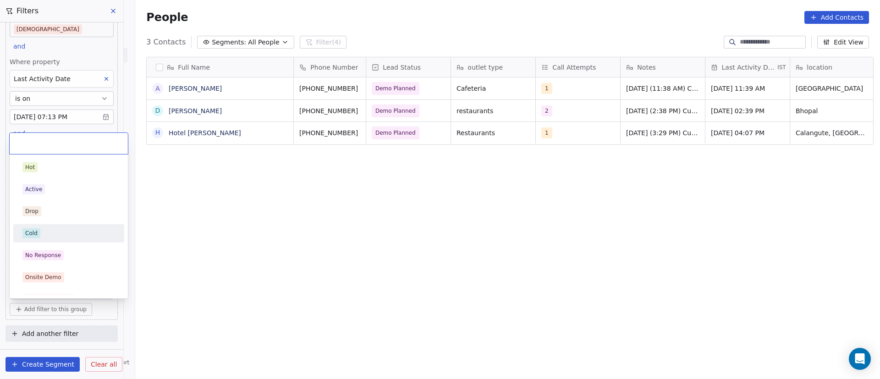
click at [85, 231] on div "Cold" at bounding box center [68, 233] width 93 height 10
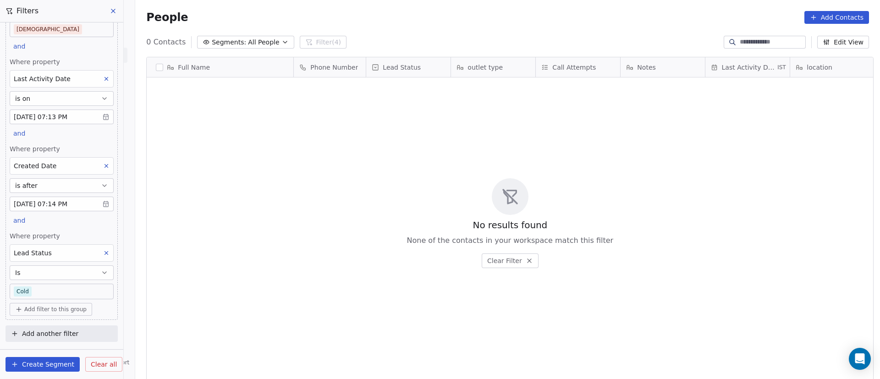
scroll to position [323, 738]
click at [65, 290] on body "On2Cook India Pvt. Ltd. Contacts People Marketing Workflows Campaigns Sales Pip…" at bounding box center [440, 189] width 880 height 379
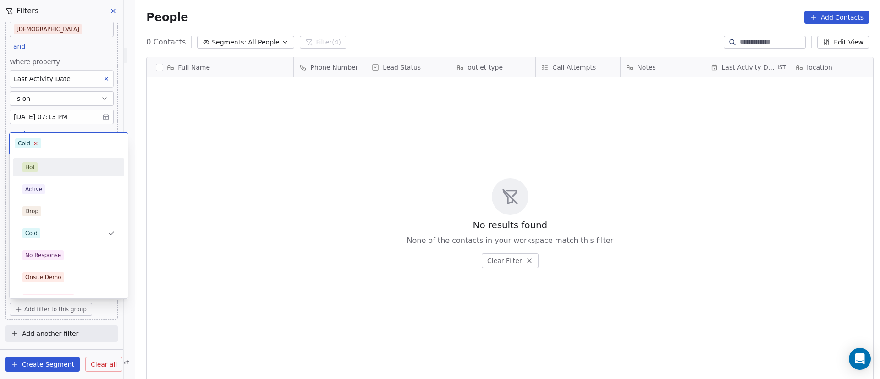
click at [35, 144] on icon at bounding box center [35, 143] width 3 height 3
click at [43, 191] on span "Active" at bounding box center [33, 189] width 22 height 10
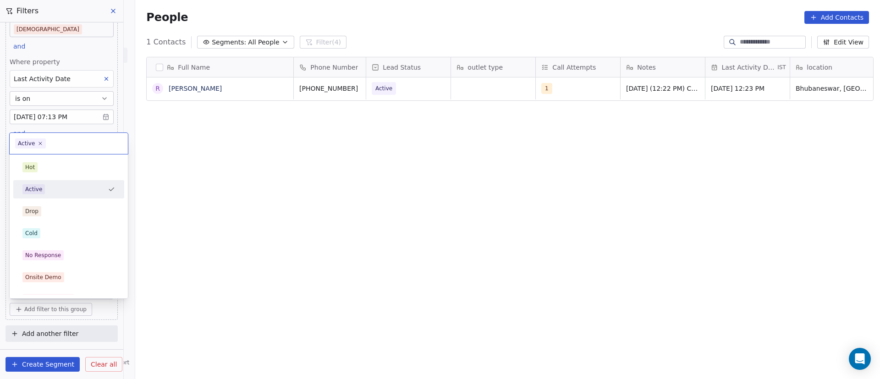
click at [38, 289] on body "On2Cook India Pvt. Ltd. Contacts People Marketing Workflows Campaigns Sales Pip…" at bounding box center [440, 189] width 880 height 379
click at [39, 143] on icon at bounding box center [40, 143] width 3 height 3
click at [74, 255] on div "No Response" at bounding box center [68, 255] width 93 height 10
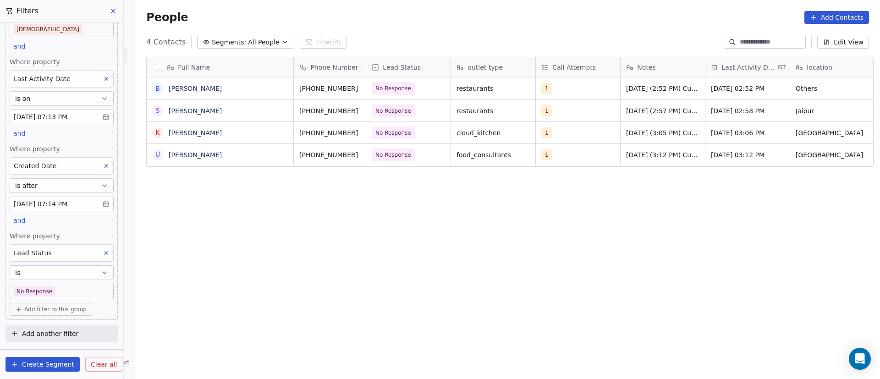
click at [76, 294] on body "On2Cook India Pvt. Ltd. Contacts People Marketing Workflows Campaigns Sales Pip…" at bounding box center [440, 189] width 880 height 379
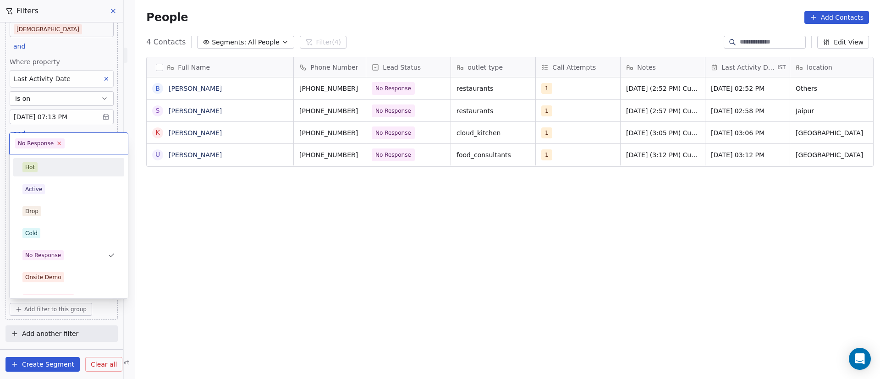
click at [58, 143] on icon at bounding box center [59, 143] width 3 height 3
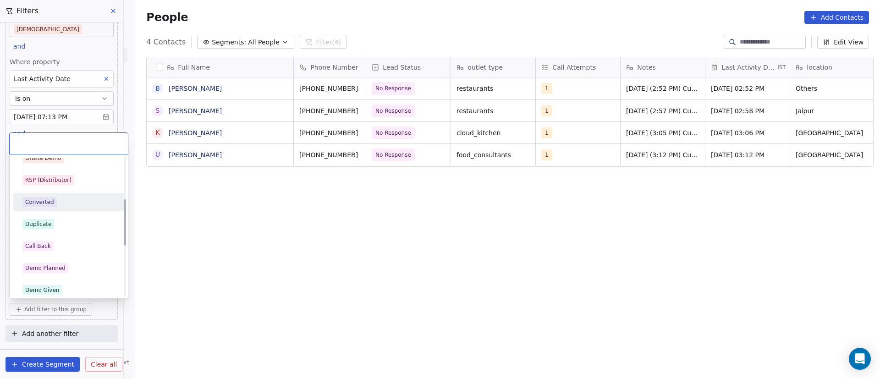
scroll to position [137, 0]
click at [81, 206] on div "Duplicate" at bounding box center [68, 206] width 93 height 10
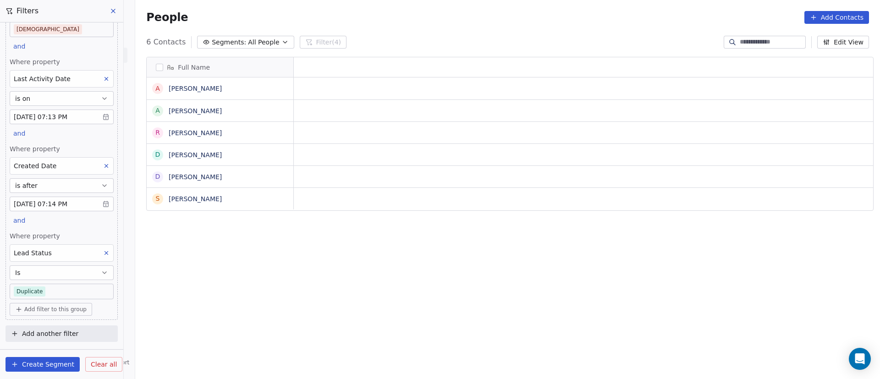
scroll to position [323, 738]
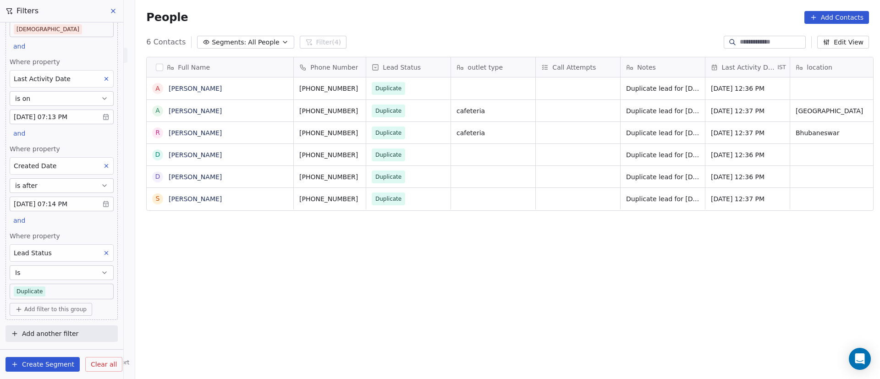
click at [90, 187] on button "is after" at bounding box center [62, 185] width 104 height 15
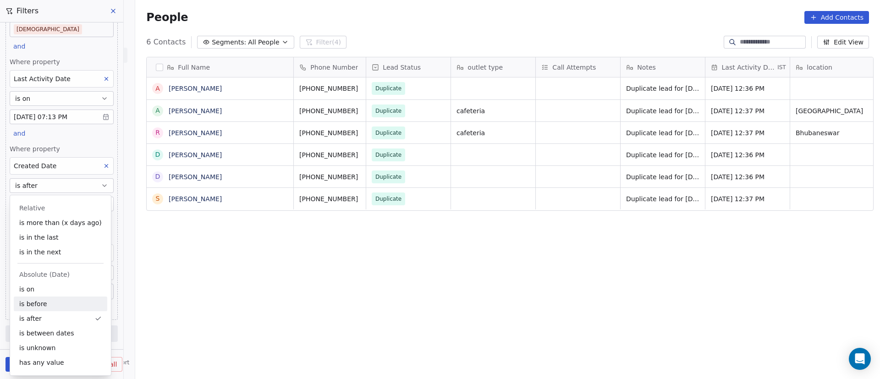
click at [59, 305] on div "is before" at bounding box center [60, 303] width 93 height 15
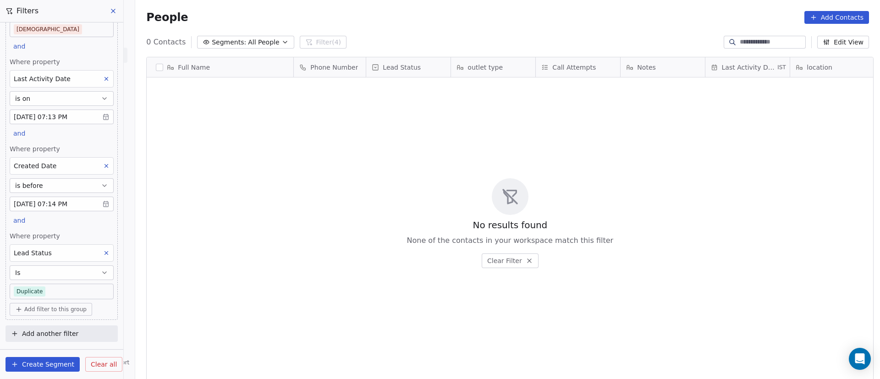
click at [69, 289] on body "On2Cook India Pvt. Ltd. Contacts People Marketing Workflows Campaigns Sales Pip…" at bounding box center [440, 189] width 880 height 379
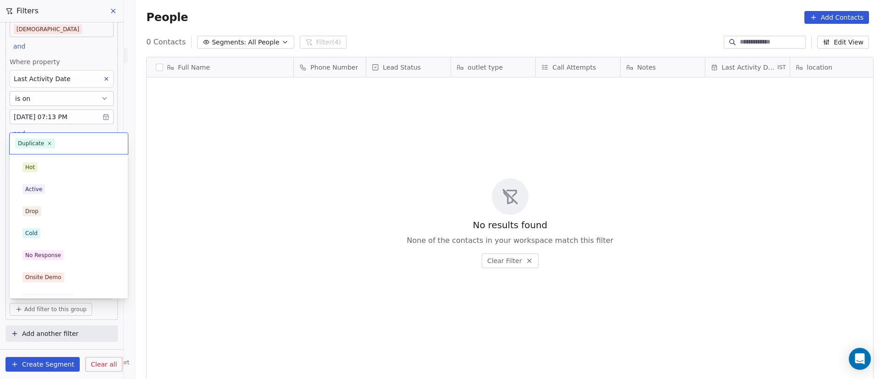
scroll to position [58, 0]
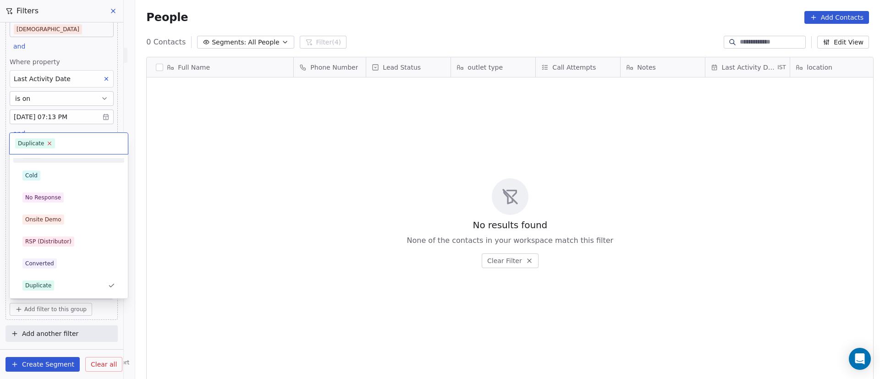
click at [48, 141] on icon at bounding box center [50, 143] width 6 height 6
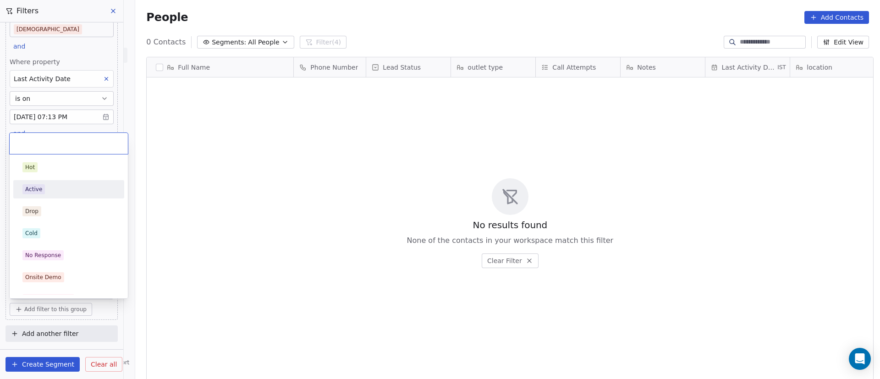
click at [70, 191] on div "Active" at bounding box center [68, 189] width 93 height 10
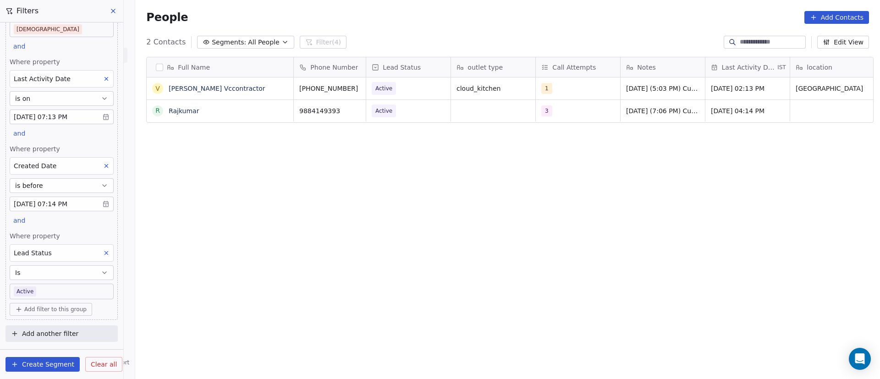
scroll to position [66, 0]
click at [74, 285] on body "On2Cook India Pvt. Ltd. Contacts People Marketing Workflows Campaigns Sales Pip…" at bounding box center [440, 189] width 880 height 379
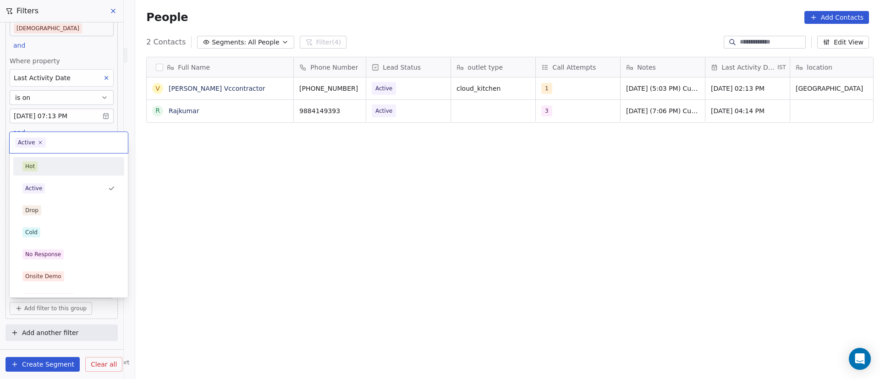
click at [38, 143] on icon at bounding box center [40, 142] width 5 height 5
click at [54, 213] on div "Drop" at bounding box center [68, 210] width 93 height 10
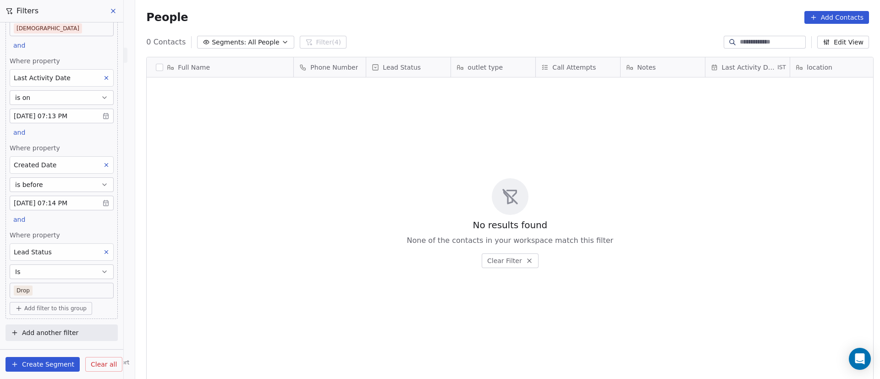
scroll to position [323, 738]
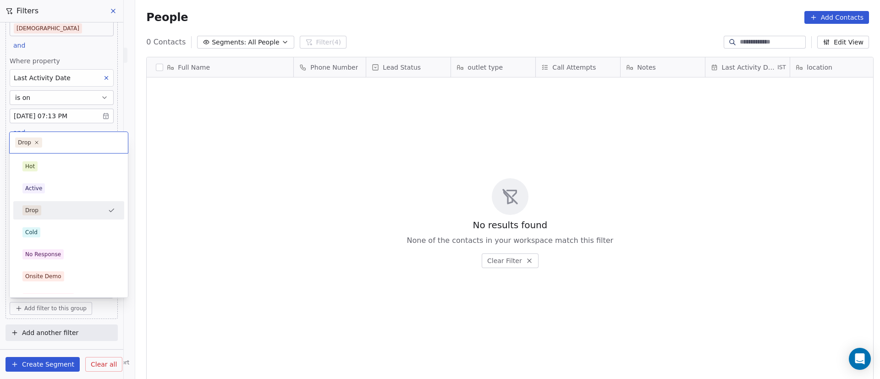
click at [52, 293] on body "On2Cook India Pvt. Ltd. Contacts People Marketing Workflows Campaigns Sales Pip…" at bounding box center [440, 189] width 880 height 379
click at [37, 143] on icon at bounding box center [36, 142] width 6 height 6
click at [57, 227] on div "Cold" at bounding box center [68, 232] width 93 height 10
click at [55, 287] on body "On2Cook India Pvt. Ltd. Contacts People Marketing Workflows Campaigns Sales Pip…" at bounding box center [440, 189] width 880 height 379
click at [35, 142] on icon at bounding box center [35, 142] width 3 height 3
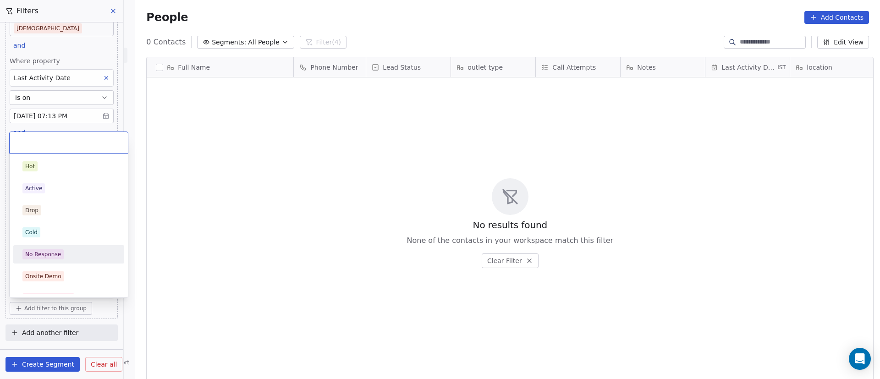
click at [76, 250] on div "No Response" at bounding box center [68, 254] width 93 height 10
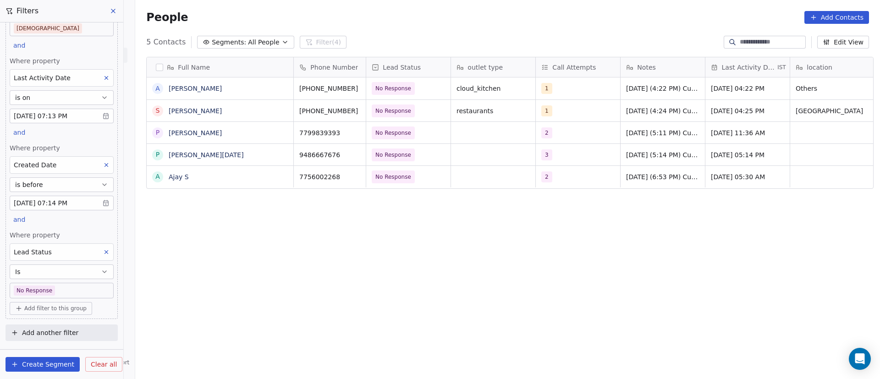
click at [83, 292] on body "On2Cook India Pvt. Ltd. Contacts People Marketing Workflows Campaigns Sales Pip…" at bounding box center [440, 189] width 880 height 379
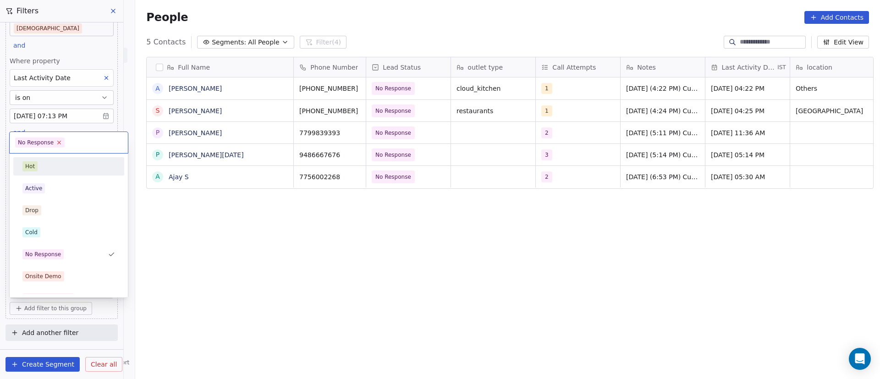
click at [56, 140] on icon at bounding box center [59, 142] width 6 height 6
click at [79, 276] on div "Onsite Demo" at bounding box center [68, 276] width 93 height 10
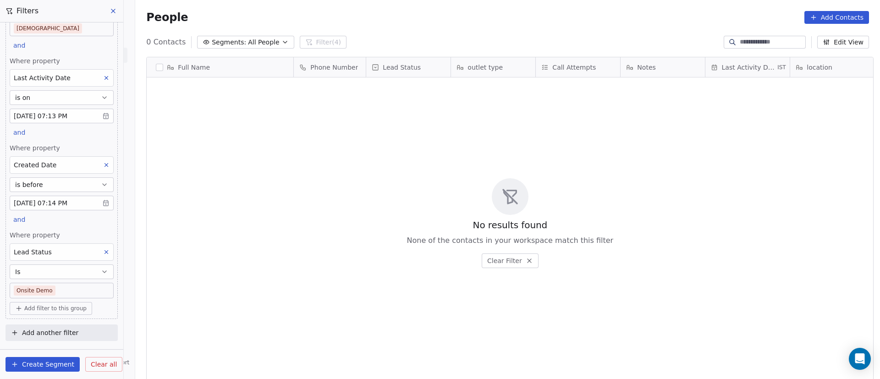
click at [77, 293] on body "On2Cook India Pvt. Ltd. Contacts People Marketing Workflows Campaigns Sales Pip…" at bounding box center [440, 189] width 880 height 379
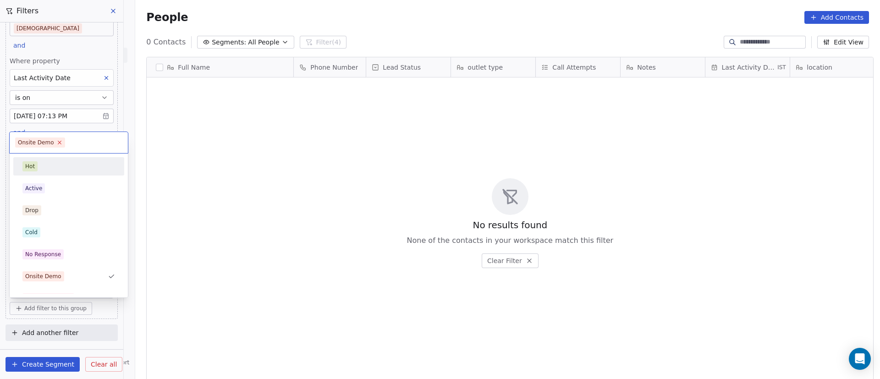
click at [58, 143] on icon at bounding box center [59, 142] width 3 height 3
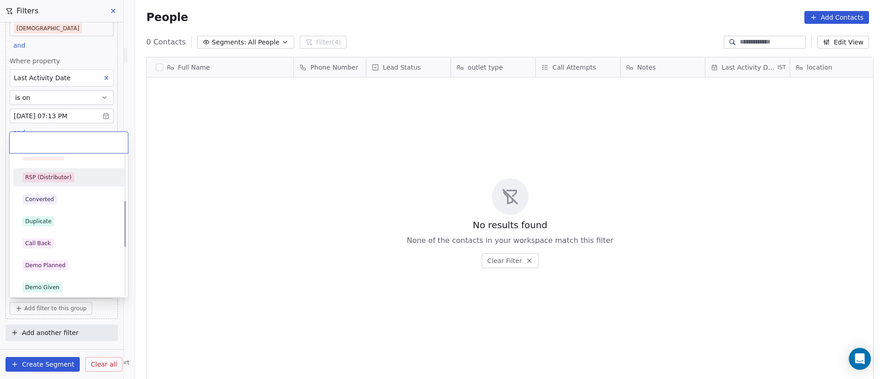
scroll to position [137, 0]
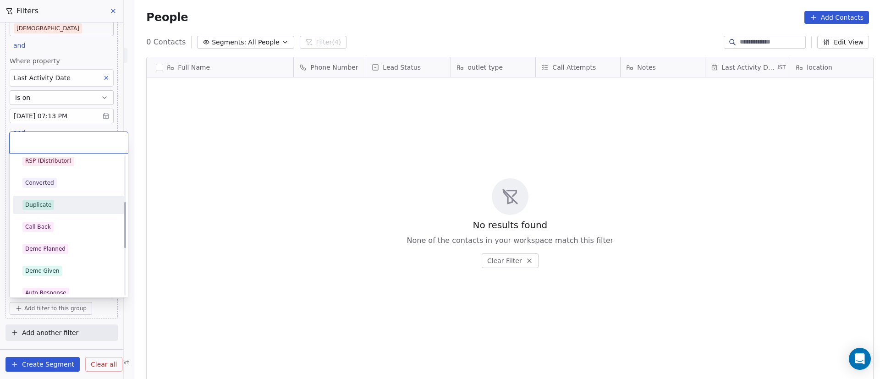
click at [85, 205] on div "Duplicate" at bounding box center [68, 205] width 93 height 10
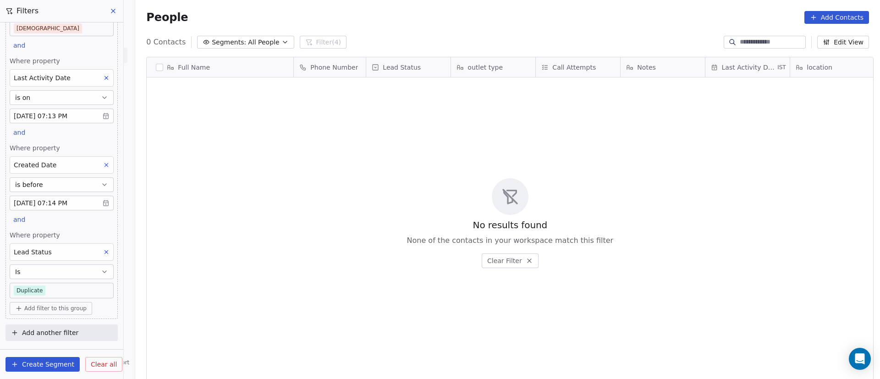
click at [70, 293] on body "On2Cook India Pvt. Ltd. Contacts People Marketing Workflows Campaigns Sales Pip…" at bounding box center [440, 189] width 880 height 379
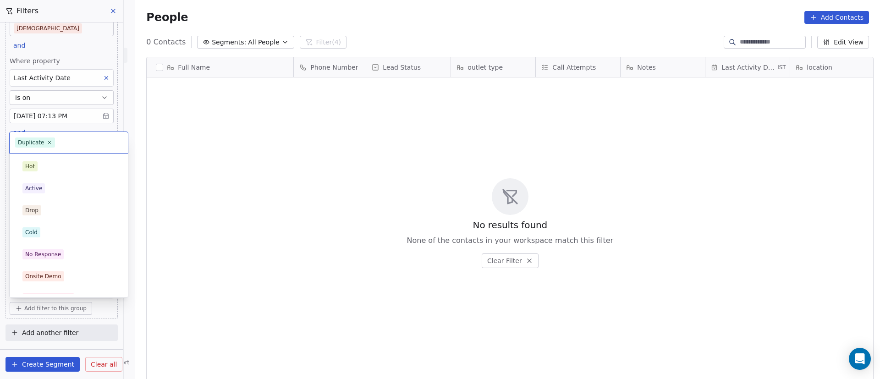
scroll to position [58, 0]
click at [49, 143] on icon at bounding box center [49, 142] width 3 height 3
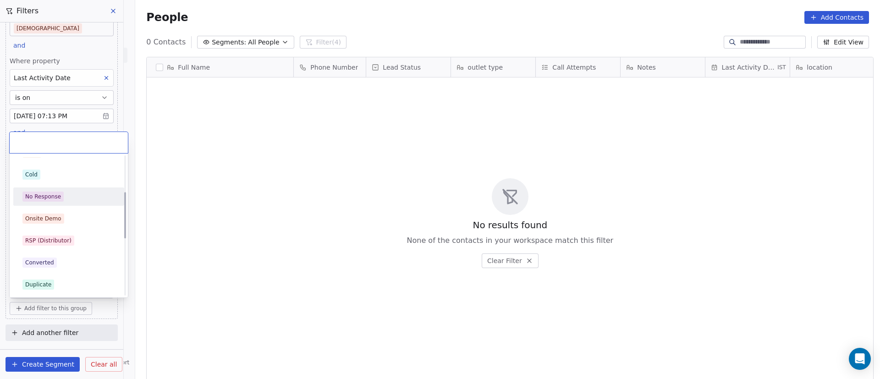
scroll to position [126, 0]
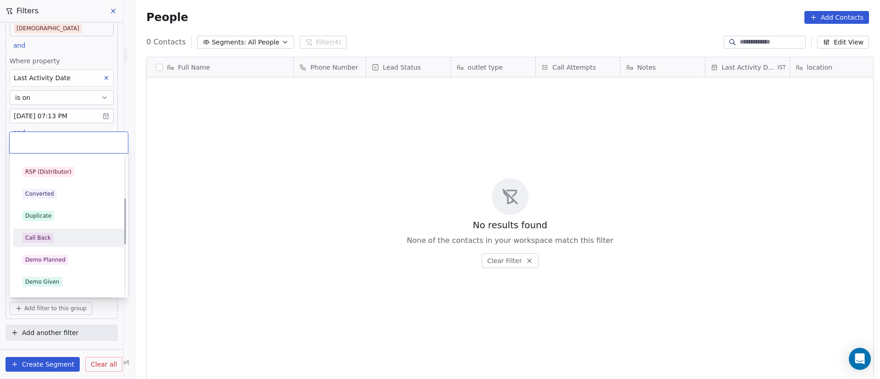
click at [75, 243] on div "Call Back" at bounding box center [69, 238] width 104 height 15
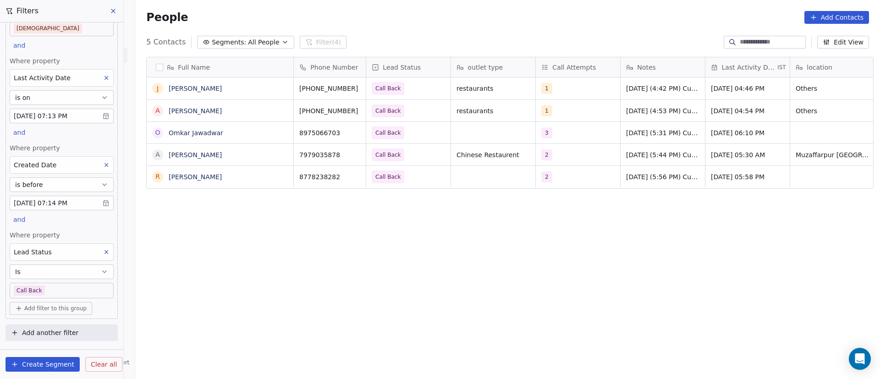
scroll to position [323, 738]
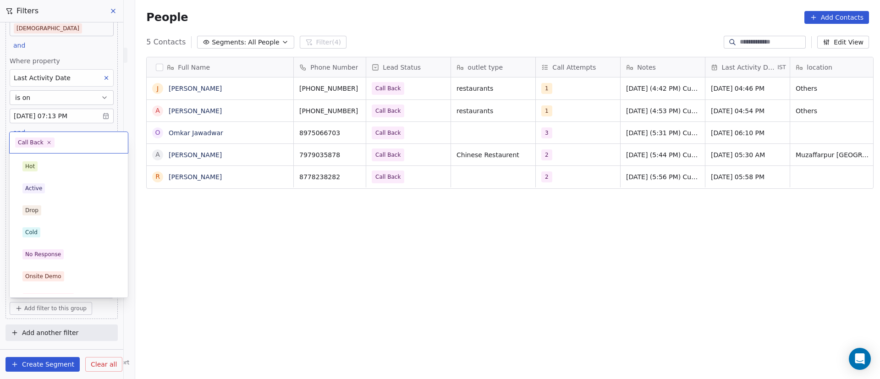
click at [77, 287] on body "On2Cook India Pvt. Ltd. Contacts People Marketing Workflows Campaigns Sales Pip…" at bounding box center [440, 189] width 880 height 379
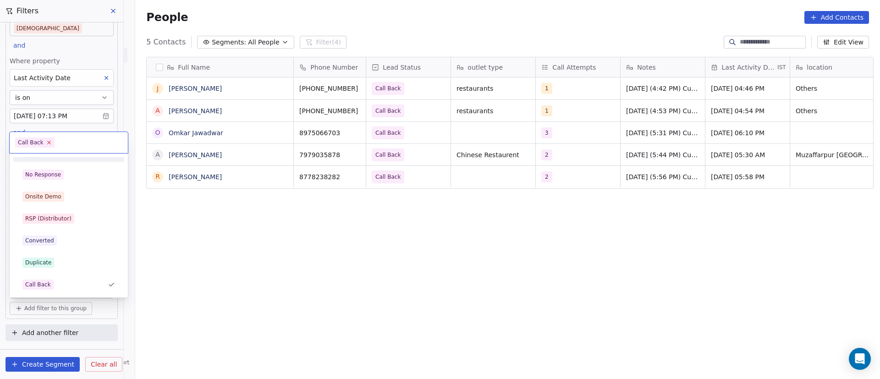
click at [43, 143] on span "Call Back" at bounding box center [34, 142] width 39 height 10
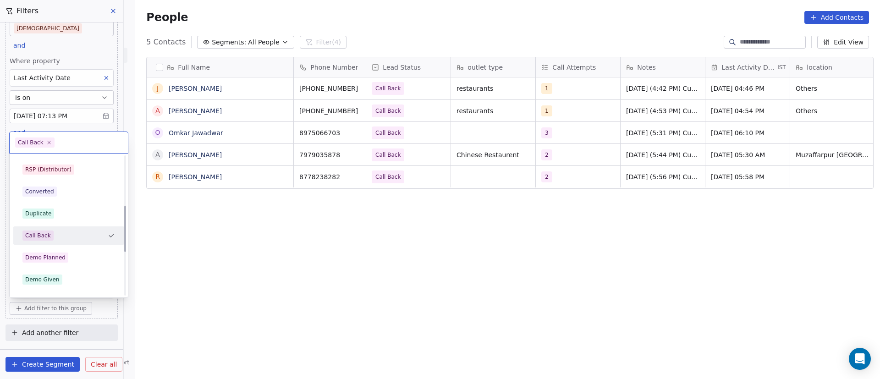
scroll to position [148, 0]
click at [88, 239] on div "Demo Planned" at bounding box center [68, 238] width 93 height 10
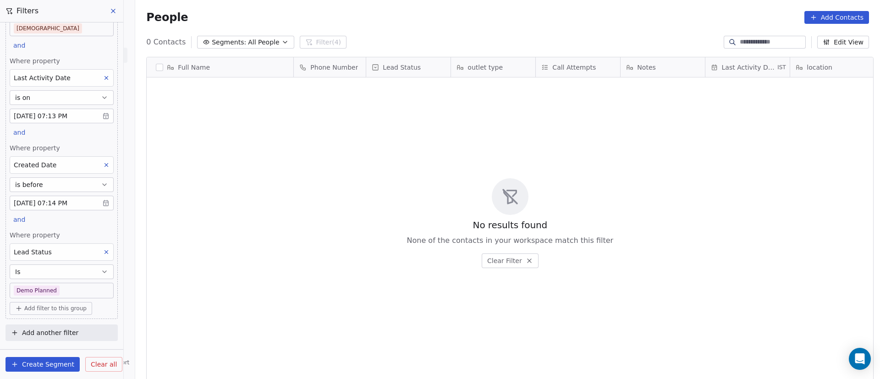
scroll to position [323, 738]
click at [71, 289] on body "On2Cook India Pvt. Ltd. Contacts People Marketing Workflows Campaigns Sales Pip…" at bounding box center [440, 189] width 880 height 379
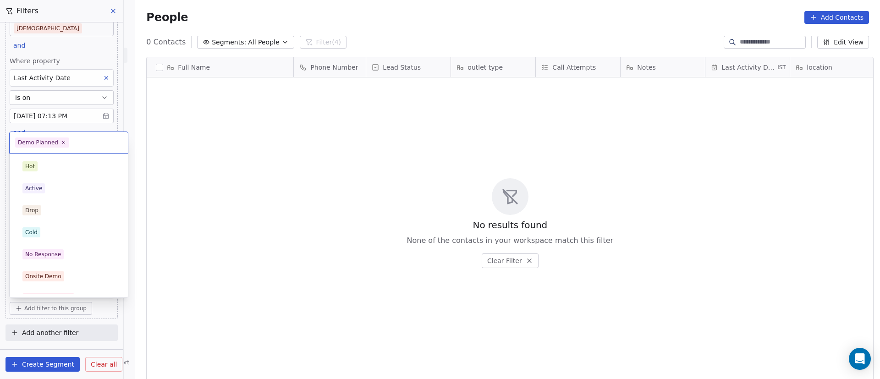
scroll to position [102, 0]
click at [60, 144] on icon at bounding box center [63, 142] width 6 height 6
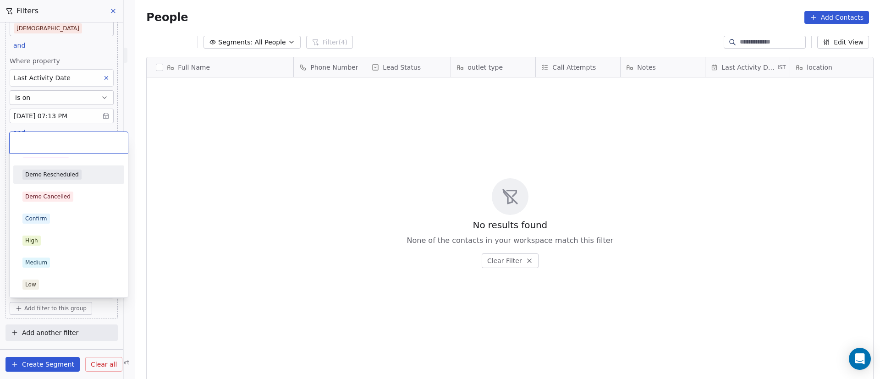
scroll to position [65, 0]
click at [436, 38] on html "On2Cook India Pvt. Ltd. Contacts People Marketing Workflows Campaigns Sales Pip…" at bounding box center [440, 189] width 880 height 379
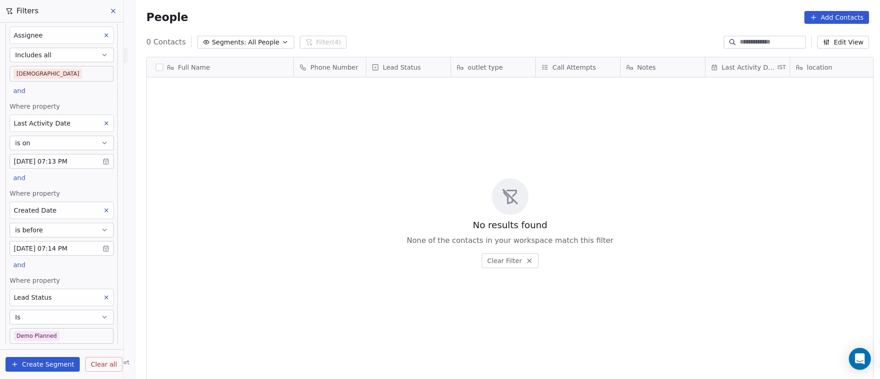
scroll to position [19, 0]
